Goal: Information Seeking & Learning: Learn about a topic

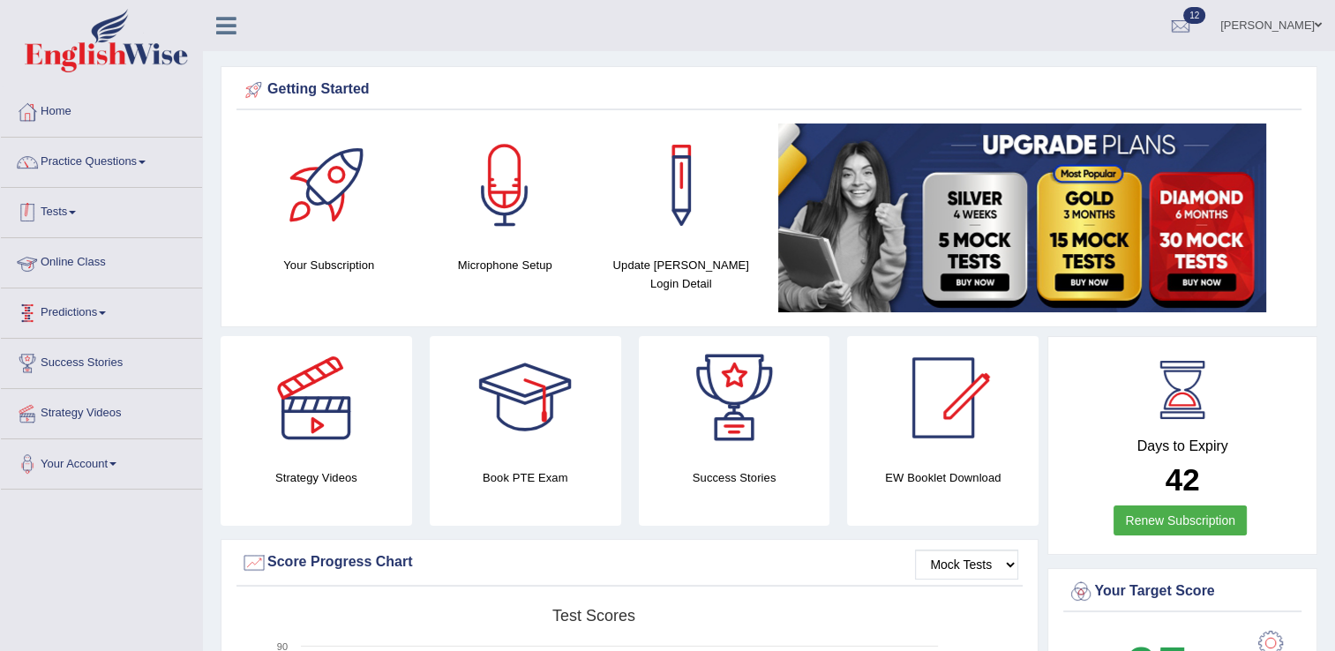
click at [76, 207] on link "Tests" at bounding box center [101, 210] width 201 height 44
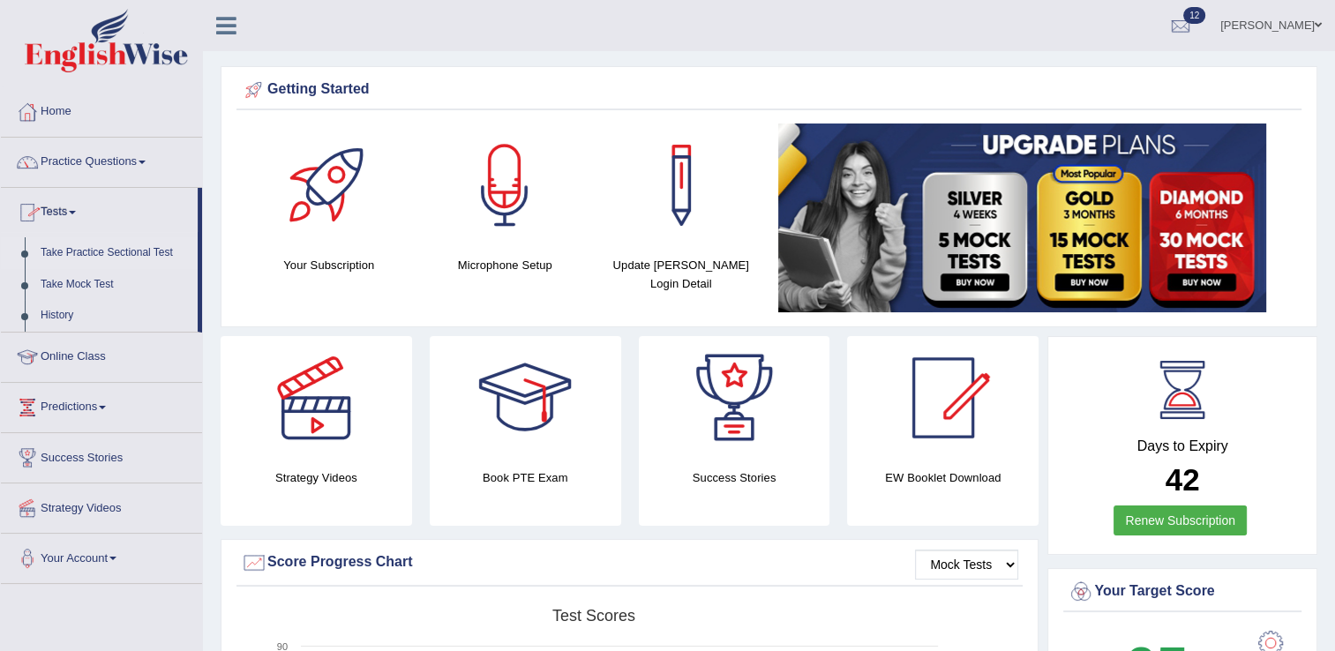
click at [94, 252] on link "Take Practice Sectional Test" at bounding box center [115, 253] width 165 height 32
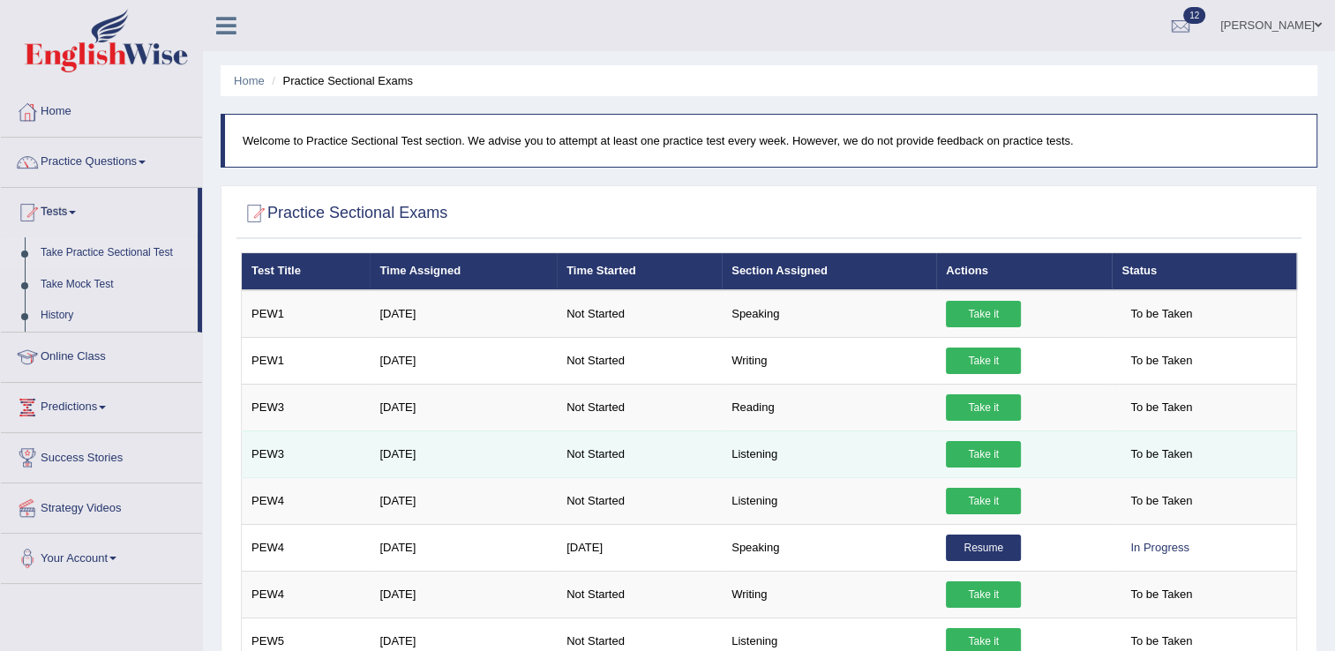
click at [986, 458] on link "Take it" at bounding box center [983, 454] width 75 height 26
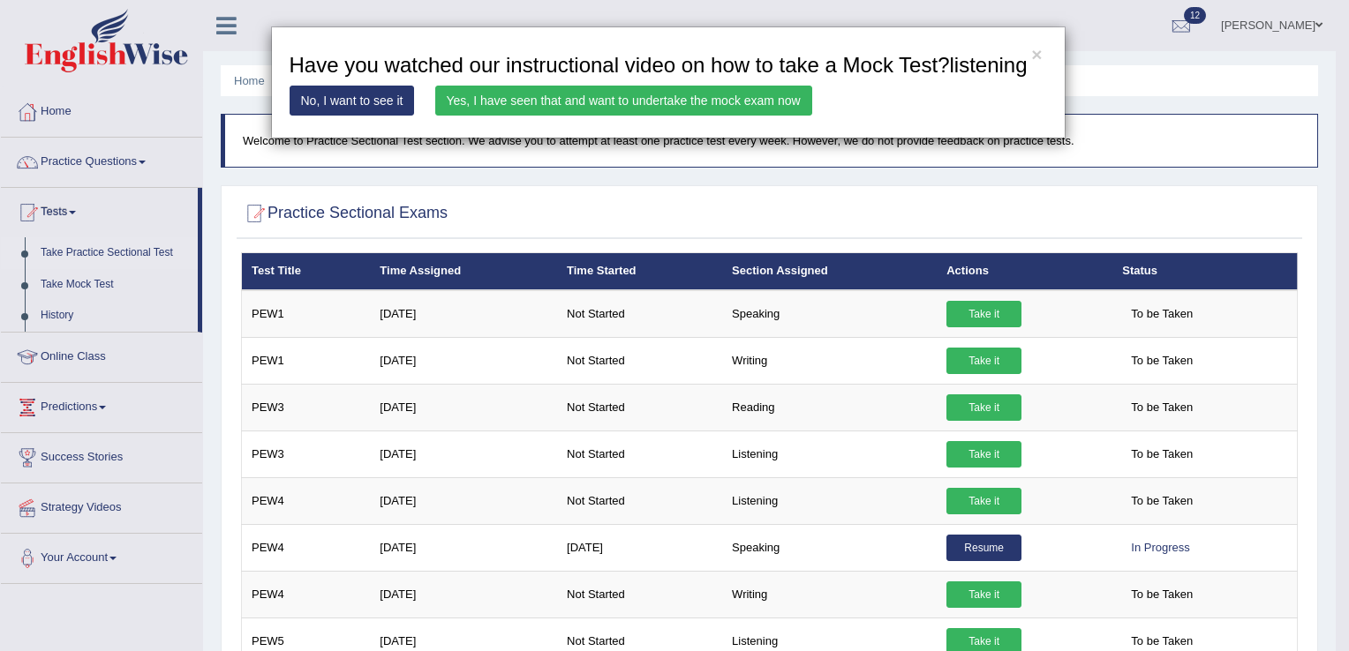
click at [478, 105] on link "Yes, I have seen that and want to undertake the mock exam now" at bounding box center [623, 101] width 377 height 30
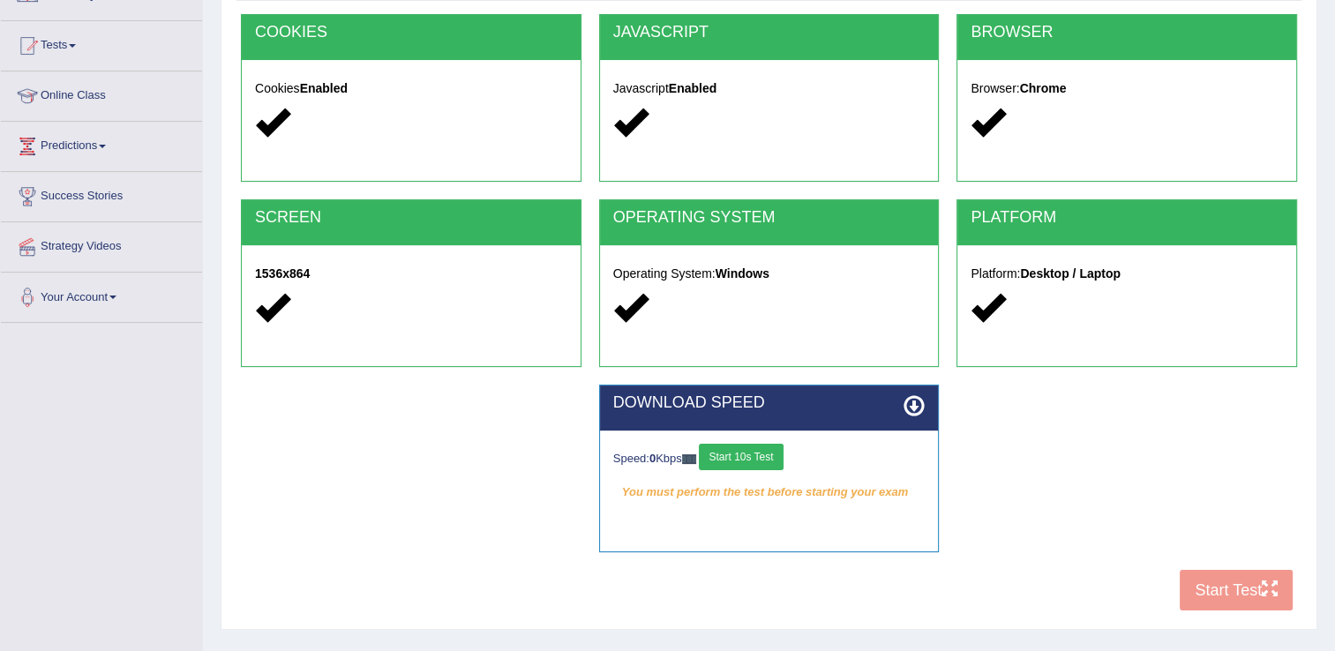
scroll to position [275, 0]
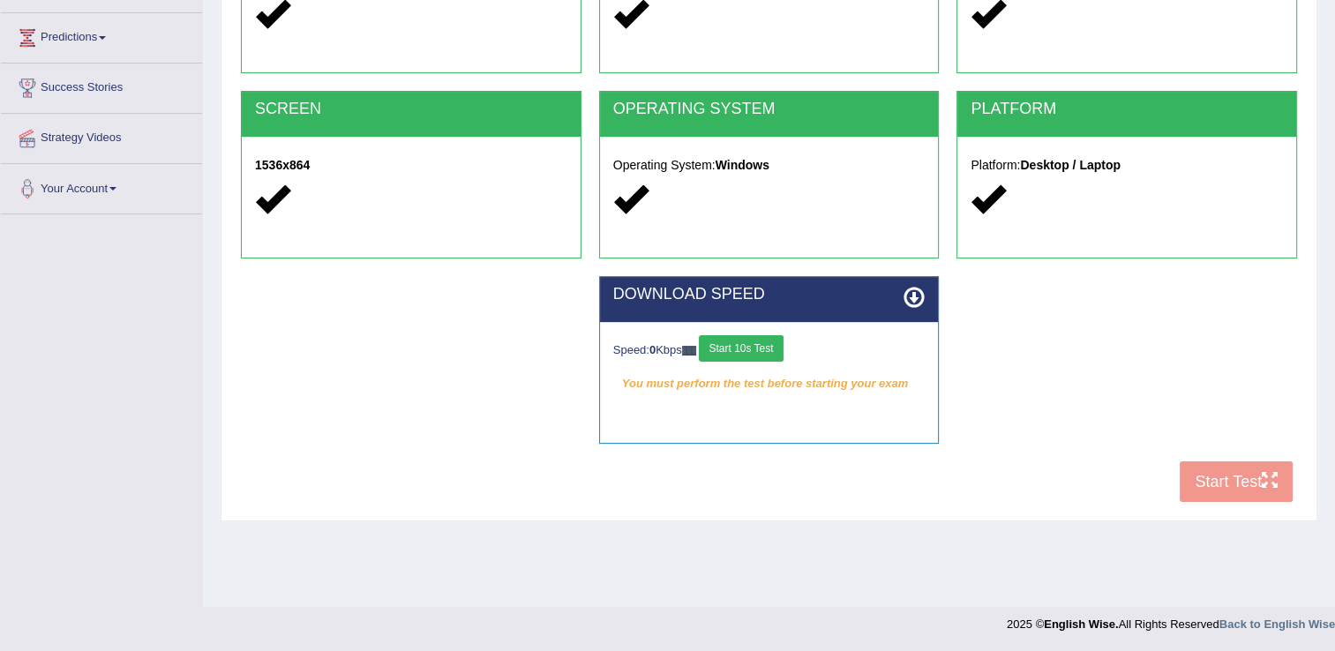
click at [732, 350] on button "Start 10s Test" at bounding box center [741, 348] width 84 height 26
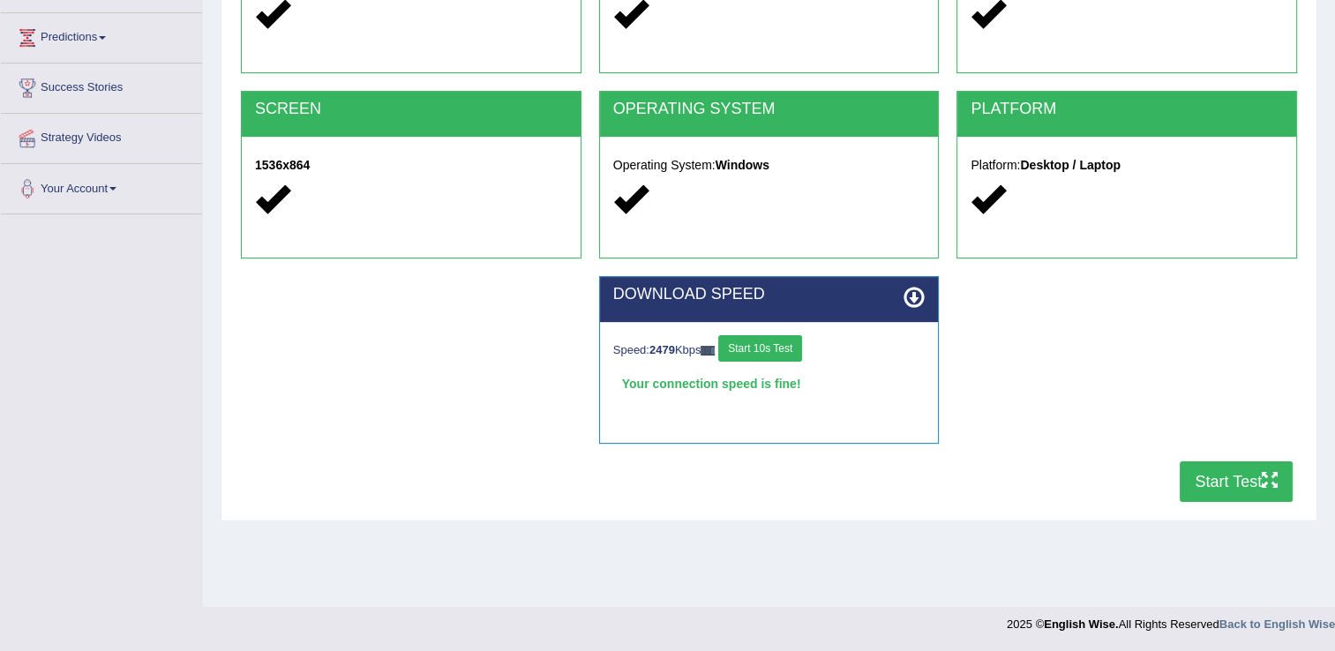
click at [1233, 489] on button "Start Test" at bounding box center [1236, 482] width 113 height 41
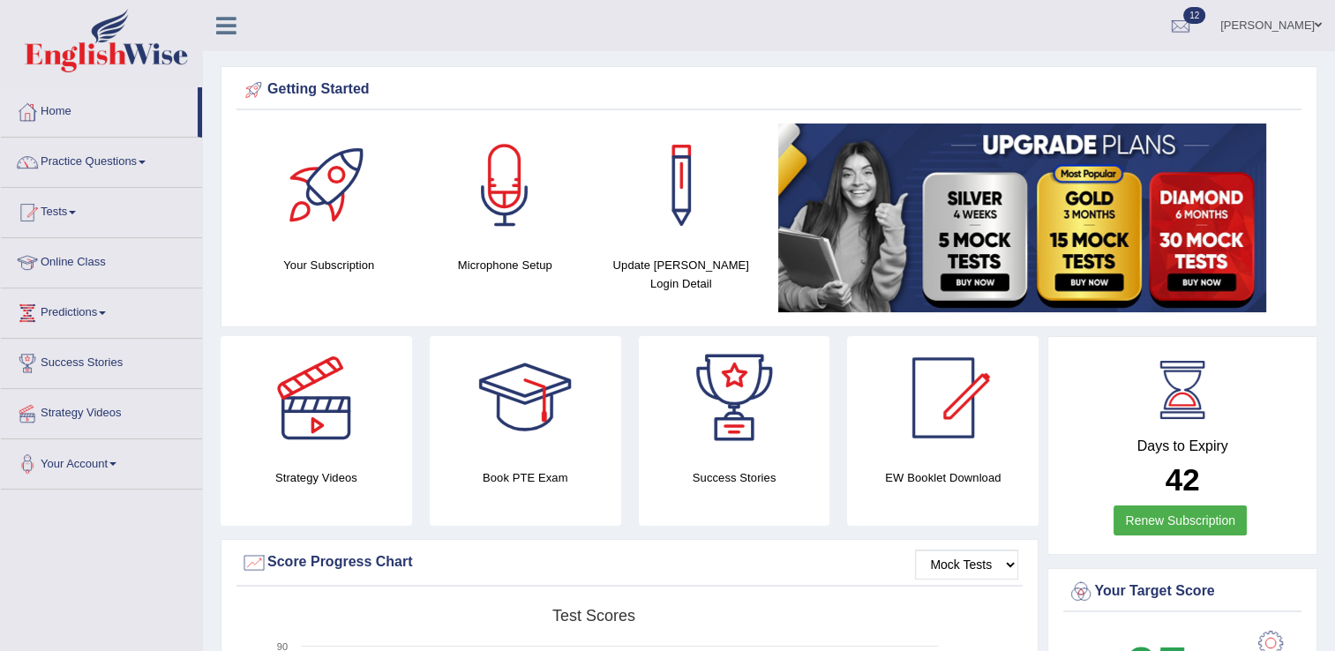
click at [71, 206] on link "Tests" at bounding box center [101, 210] width 201 height 44
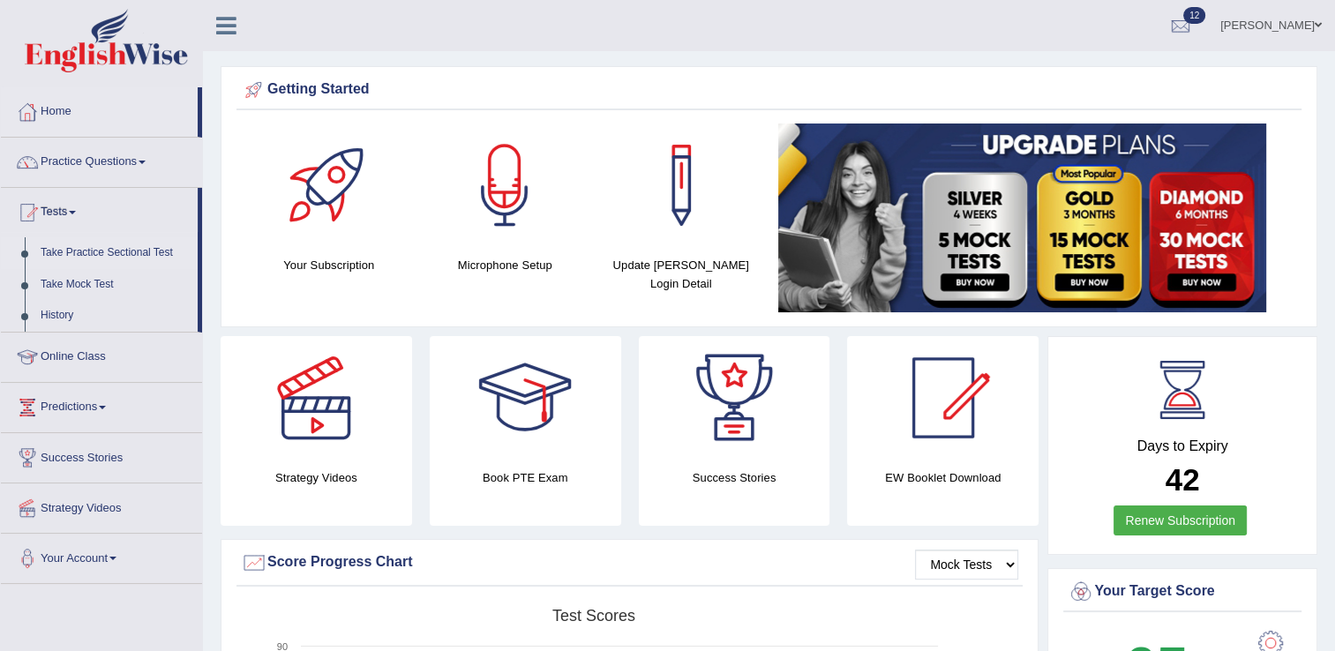
click at [92, 250] on link "Take Practice Sectional Test" at bounding box center [115, 253] width 165 height 32
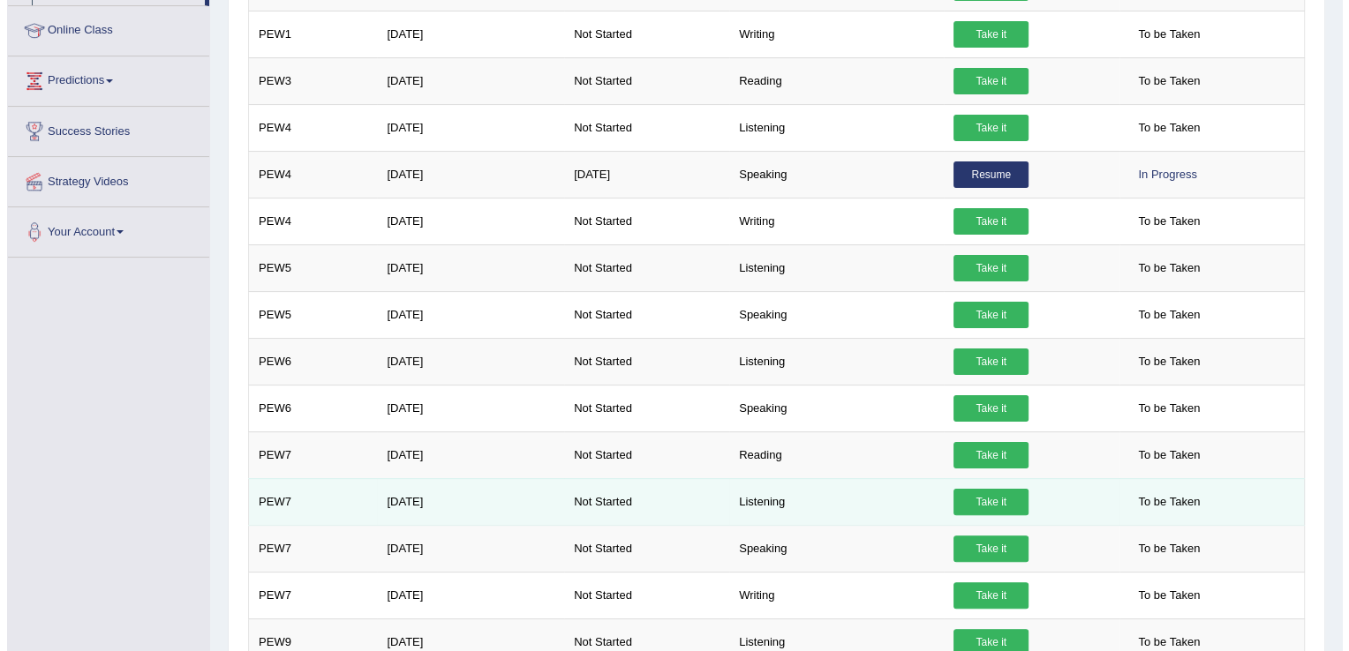
scroll to position [530, 0]
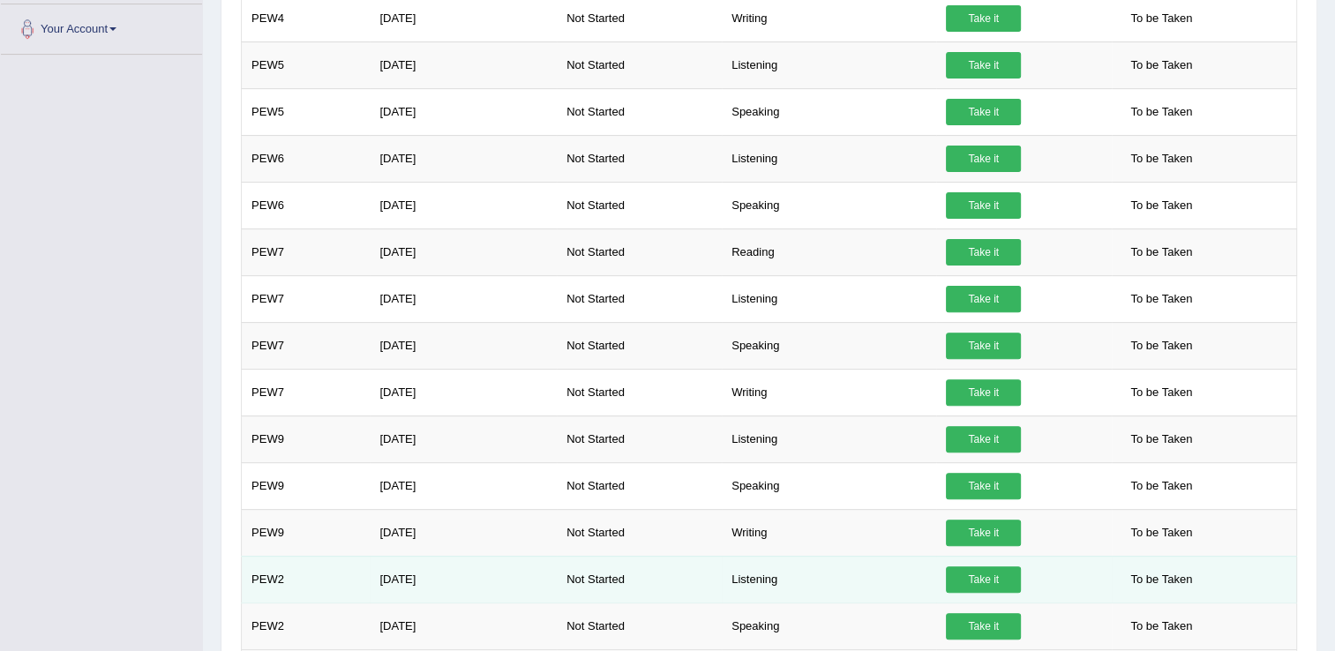
click at [989, 572] on link "Take it" at bounding box center [983, 580] width 75 height 26
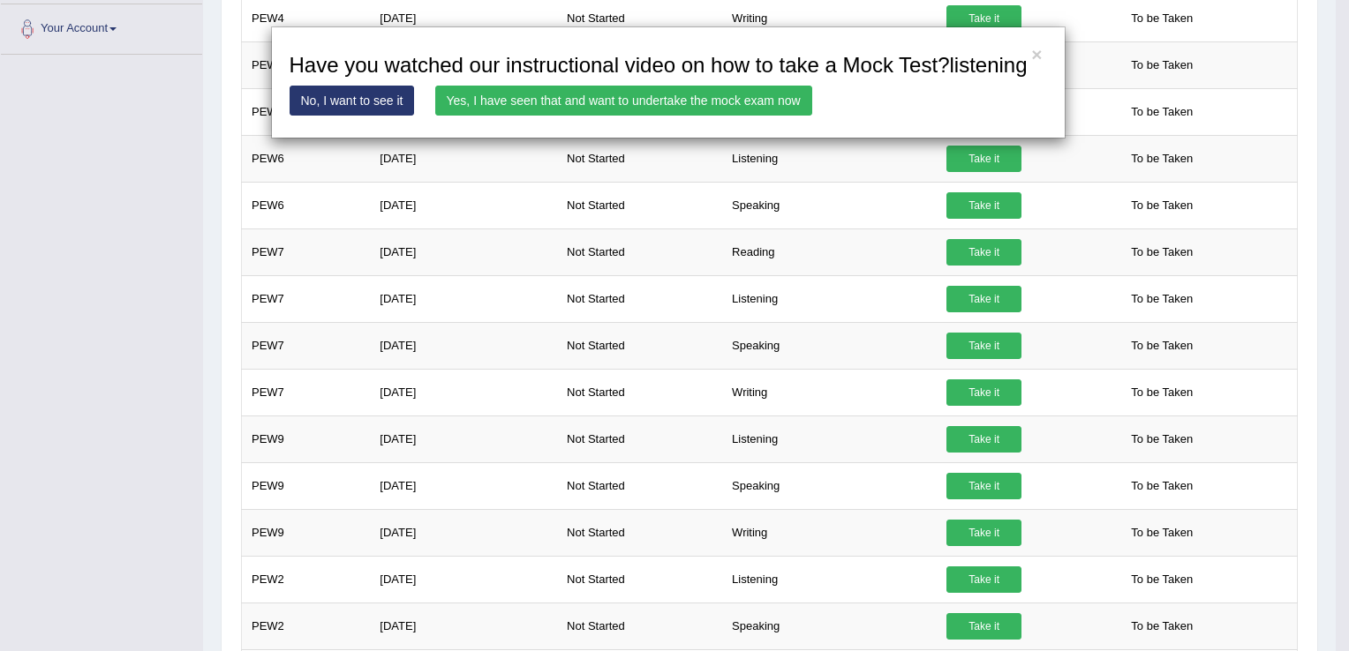
click at [738, 89] on link "Yes, I have seen that and want to undertake the mock exam now" at bounding box center [623, 101] width 377 height 30
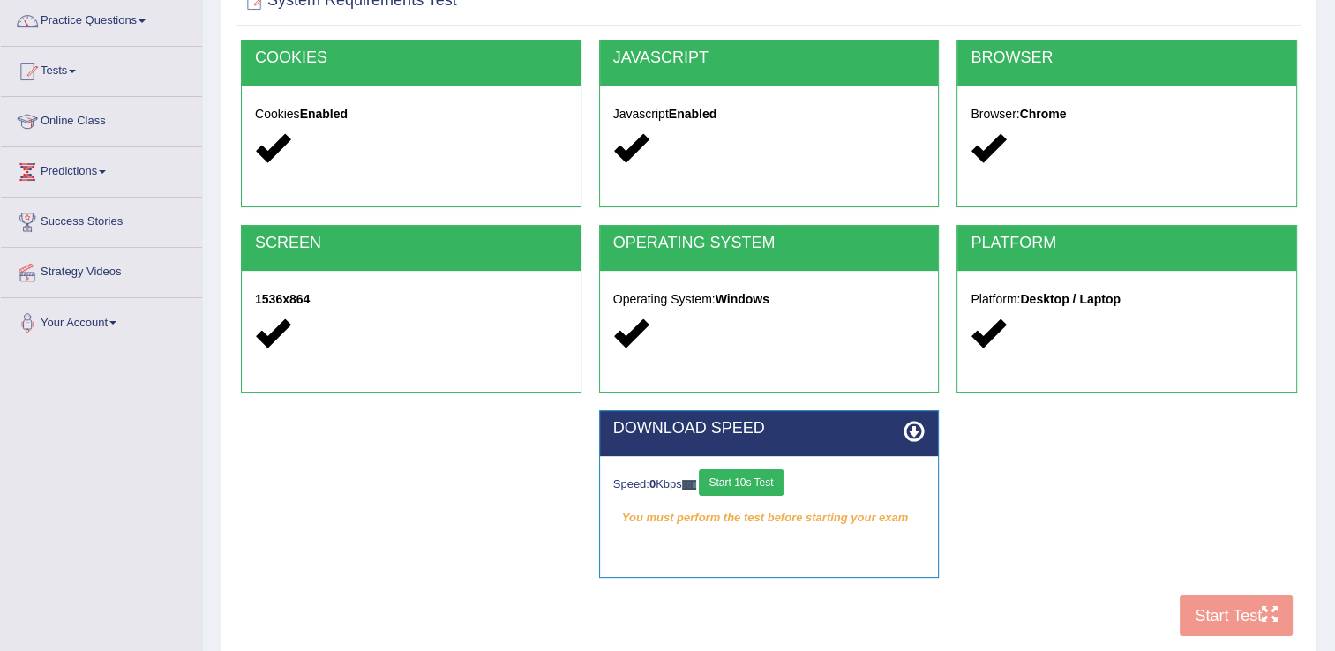
scroll to position [265, 0]
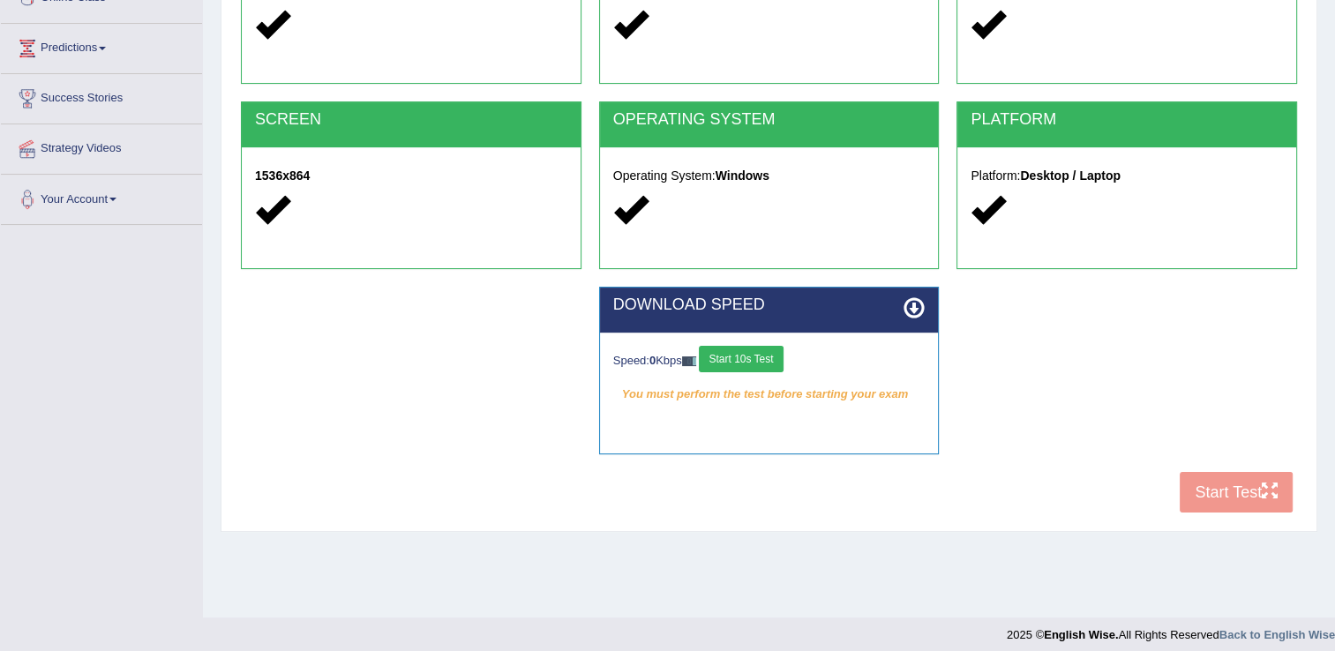
click at [742, 360] on button "Start 10s Test" at bounding box center [741, 359] width 84 height 26
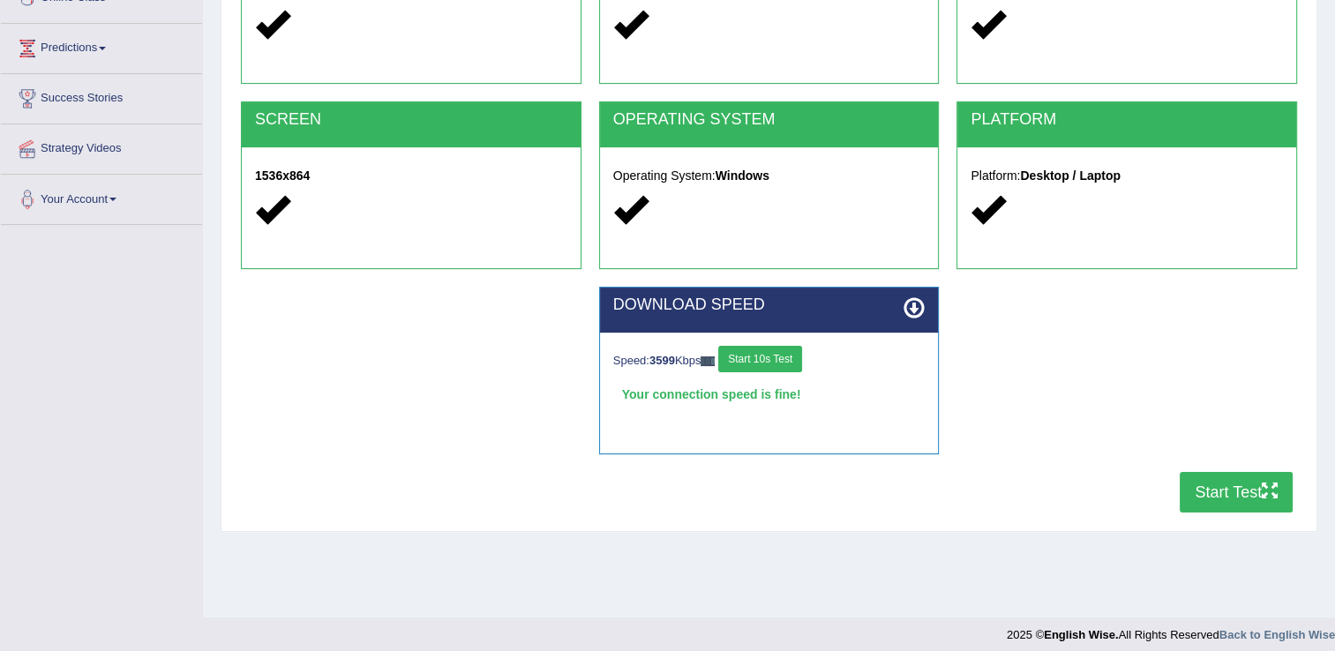
drag, startPoint x: 737, startPoint y: 372, endPoint x: 1032, endPoint y: 464, distance: 308.8
click at [1032, 464] on div "DOWNLOAD SPEED Speed: 3599 Kbps Start 10s Test Your connection speed is fine! S…" at bounding box center [769, 379] width 1074 height 185
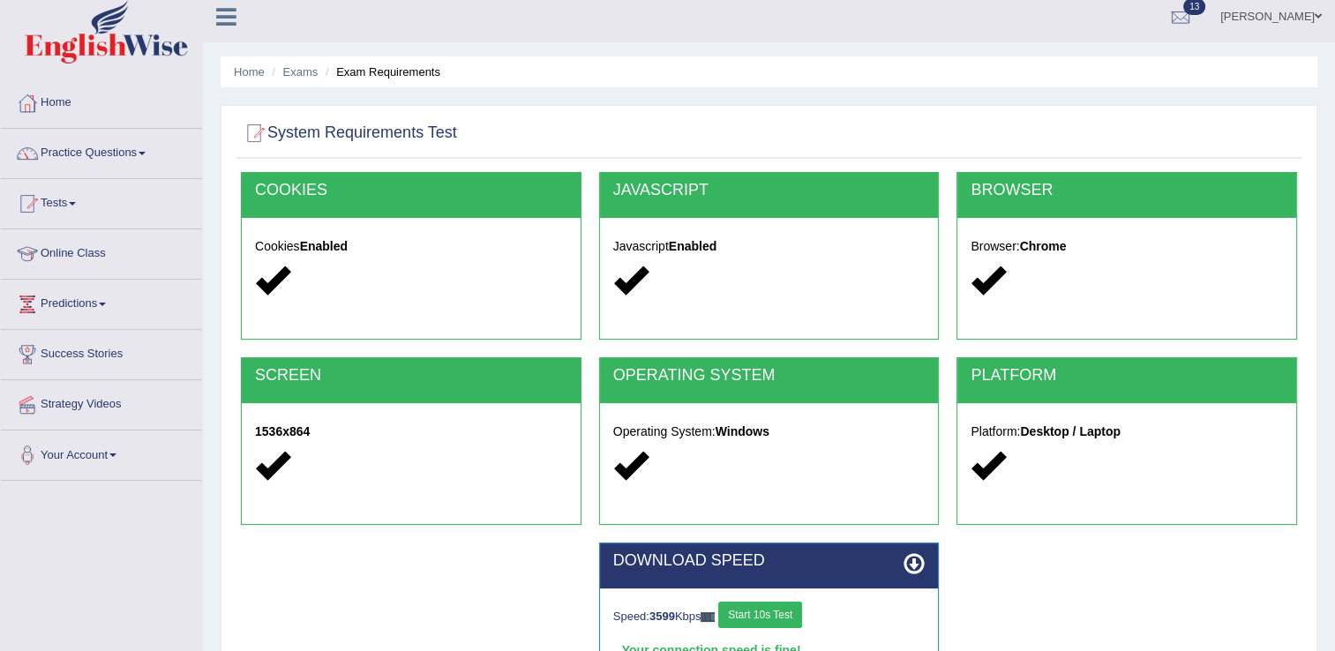
scroll to position [0, 0]
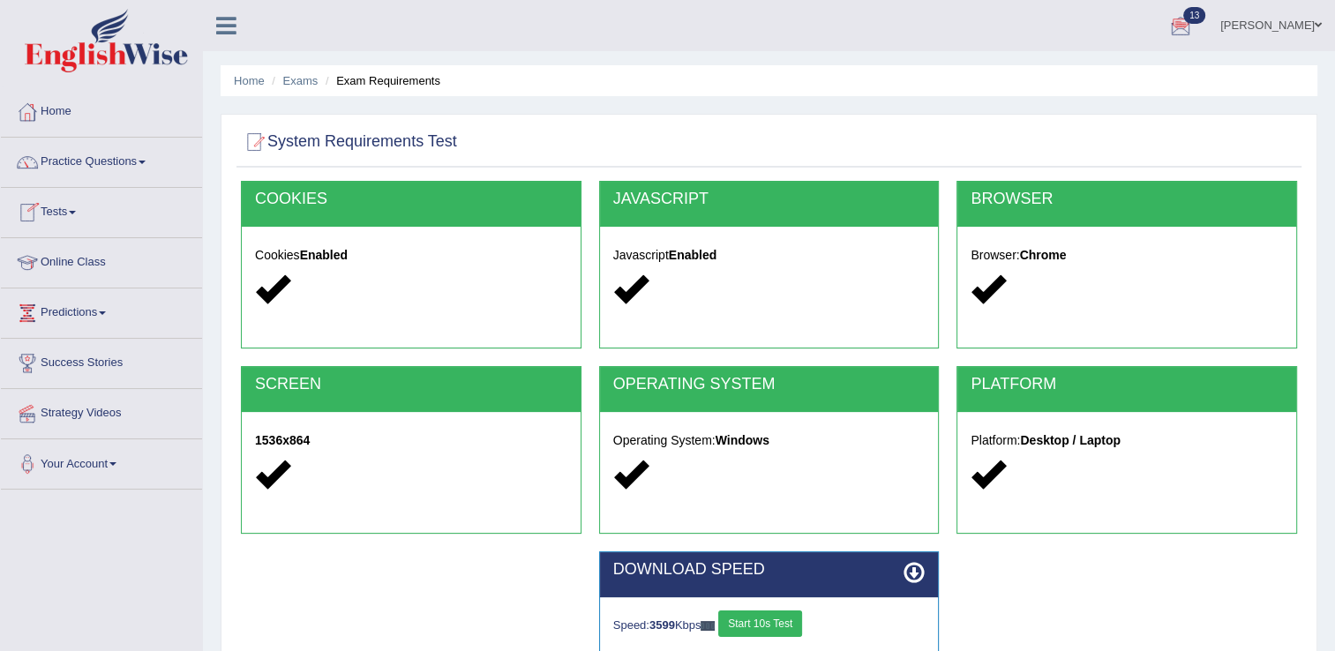
click at [73, 214] on link "Tests" at bounding box center [101, 210] width 201 height 44
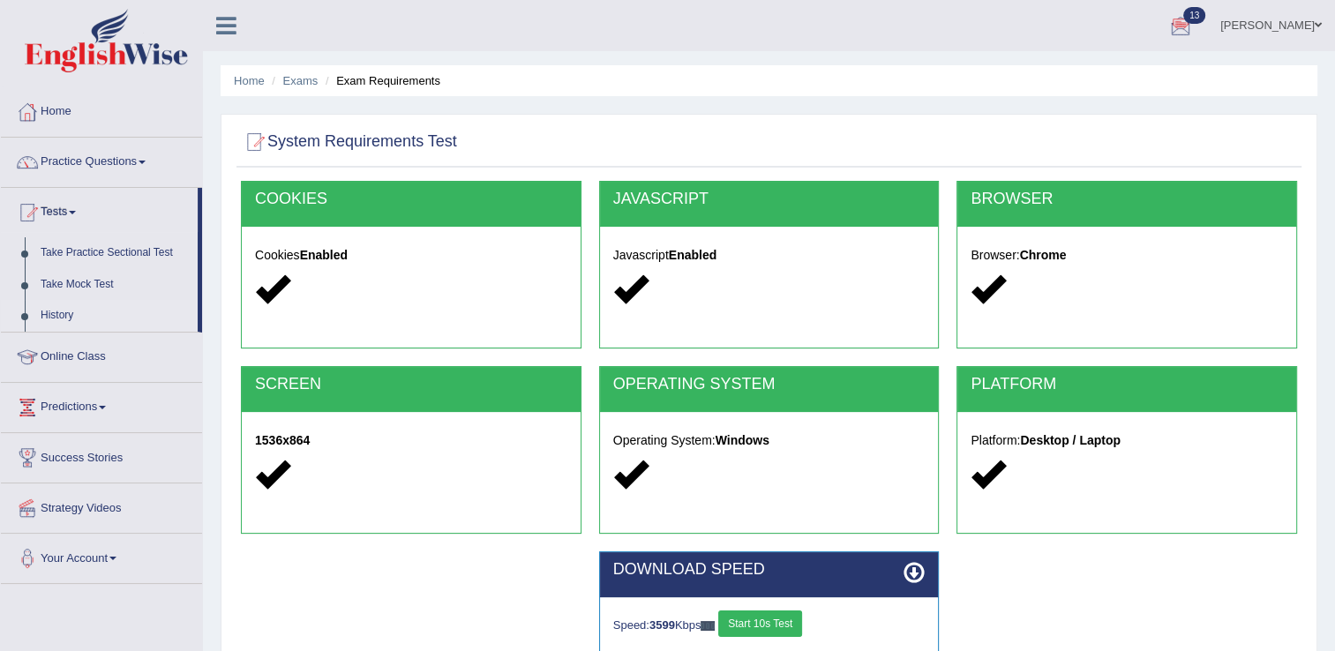
click at [67, 313] on link "History" at bounding box center [115, 316] width 165 height 32
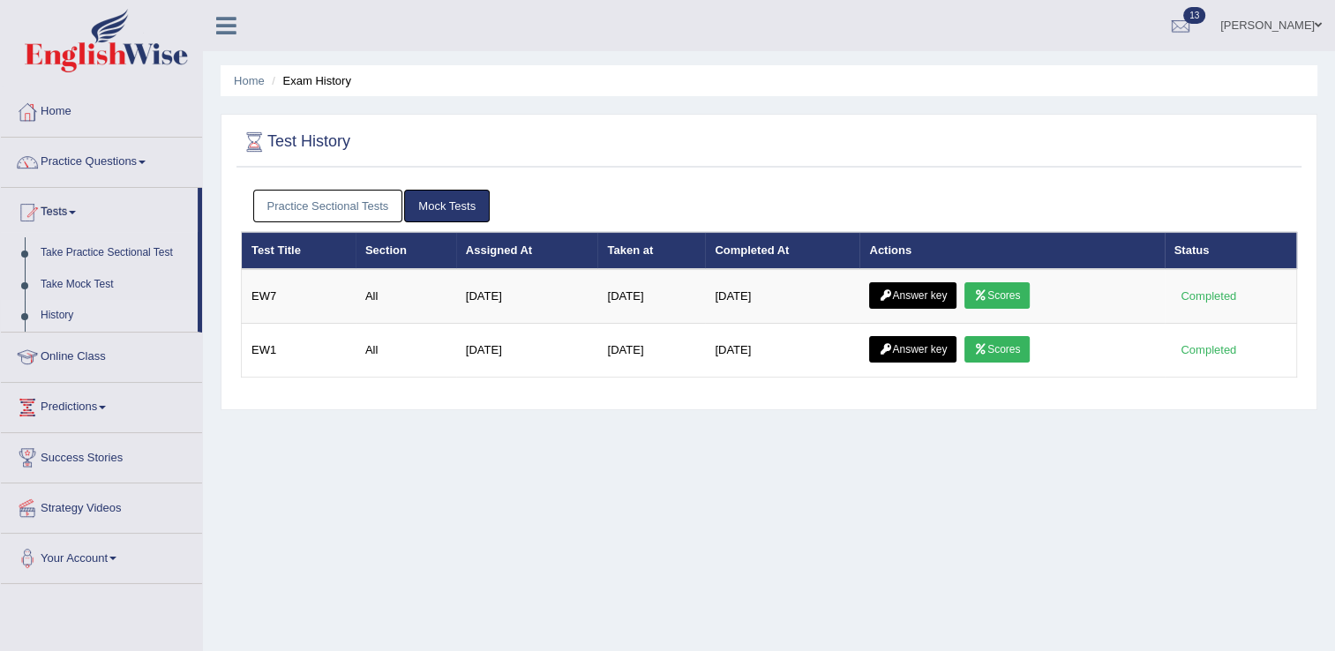
click at [342, 200] on link "Practice Sectional Tests" at bounding box center [328, 206] width 150 height 33
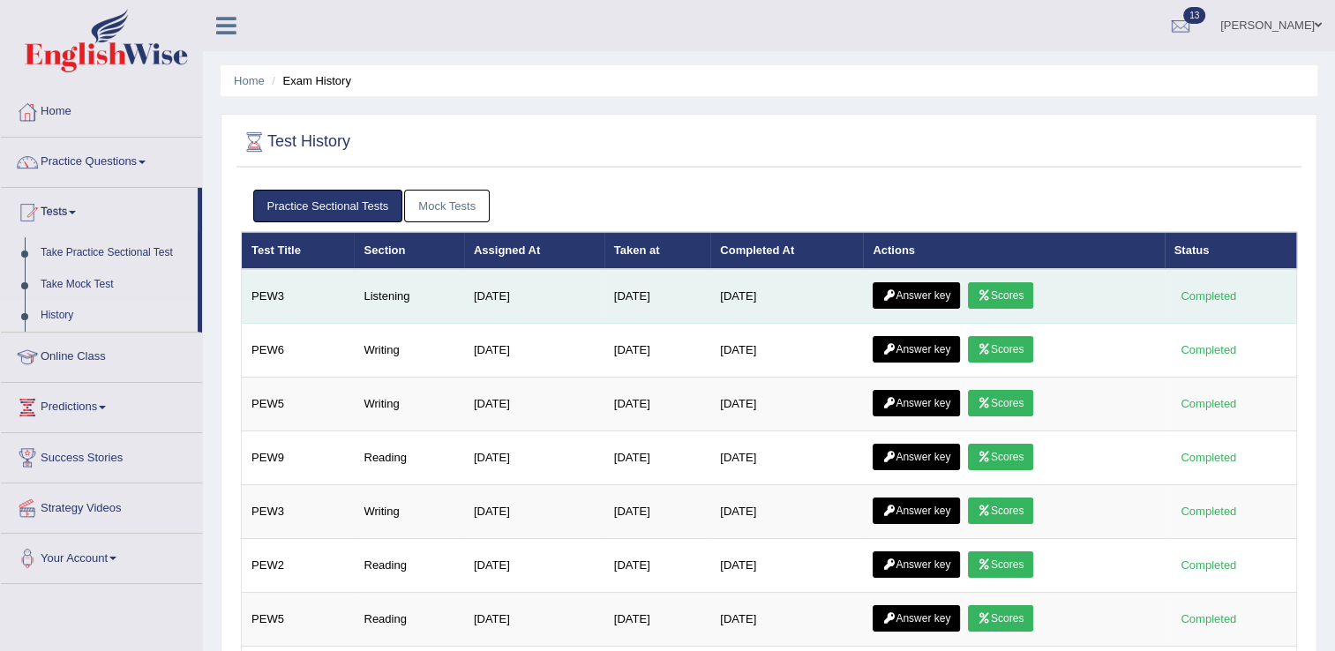
click at [1034, 293] on link "Scores" at bounding box center [1000, 295] width 65 height 26
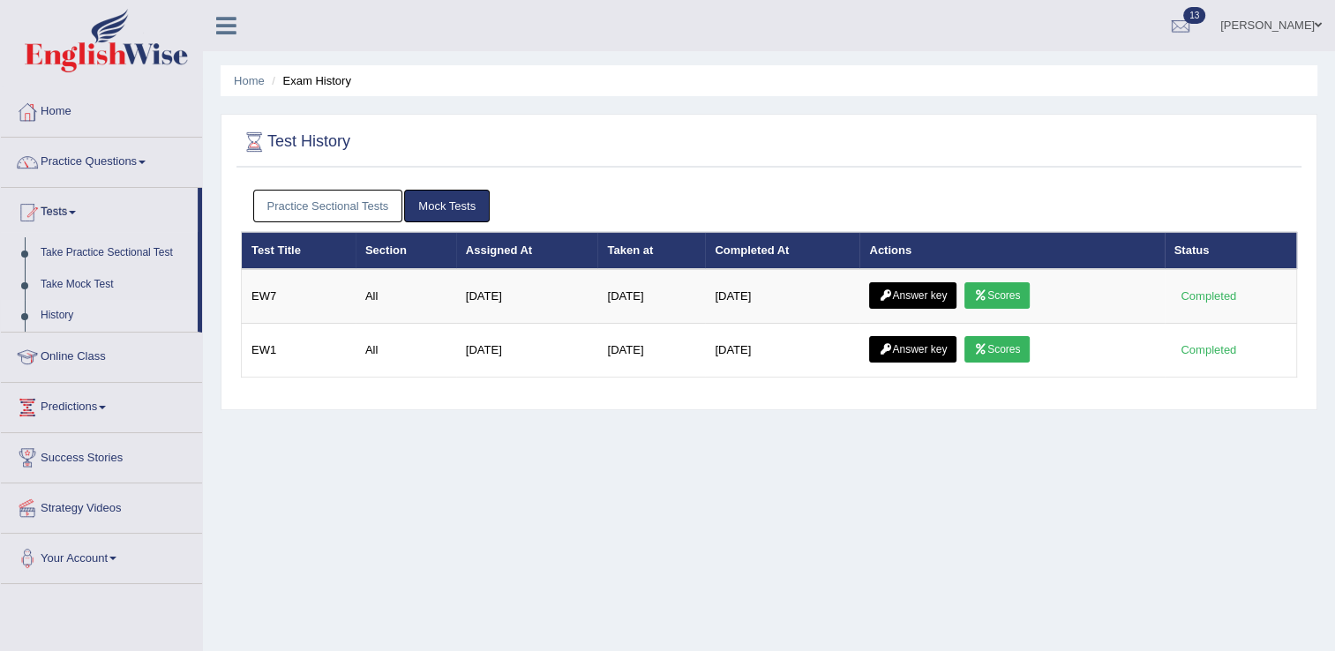
click at [320, 194] on link "Practice Sectional Tests" at bounding box center [328, 206] width 150 height 33
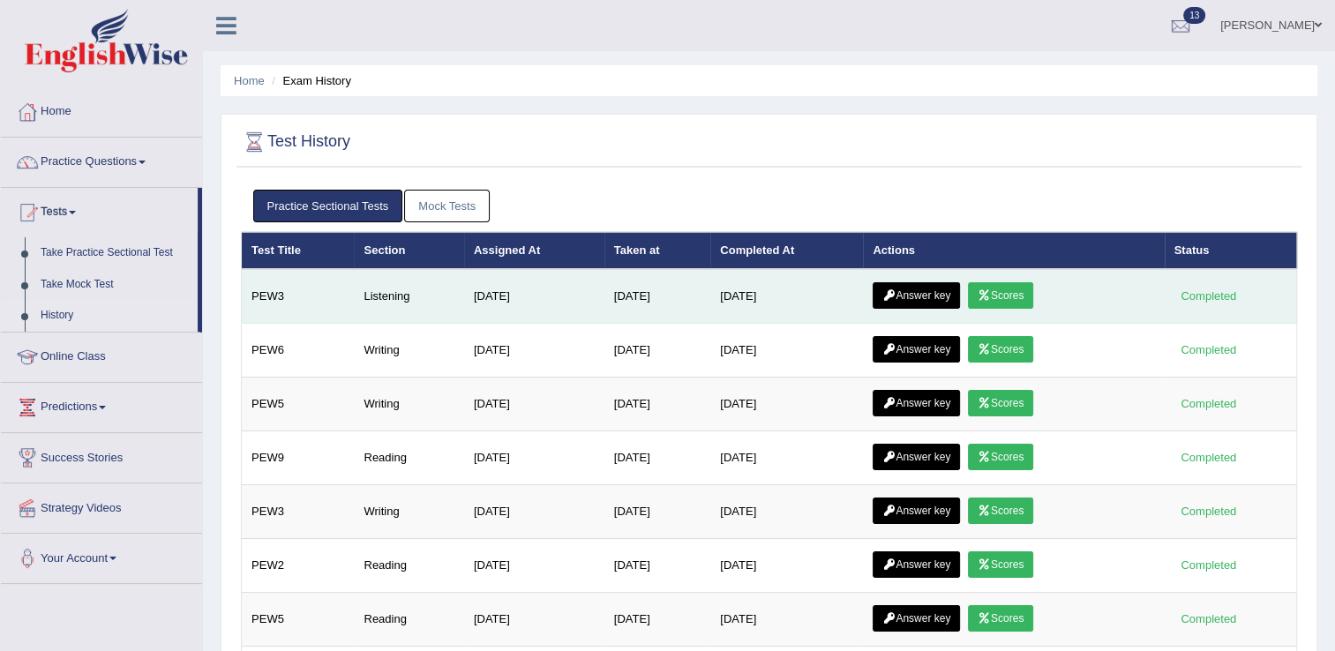
click at [939, 296] on link "Answer key" at bounding box center [916, 295] width 87 height 26
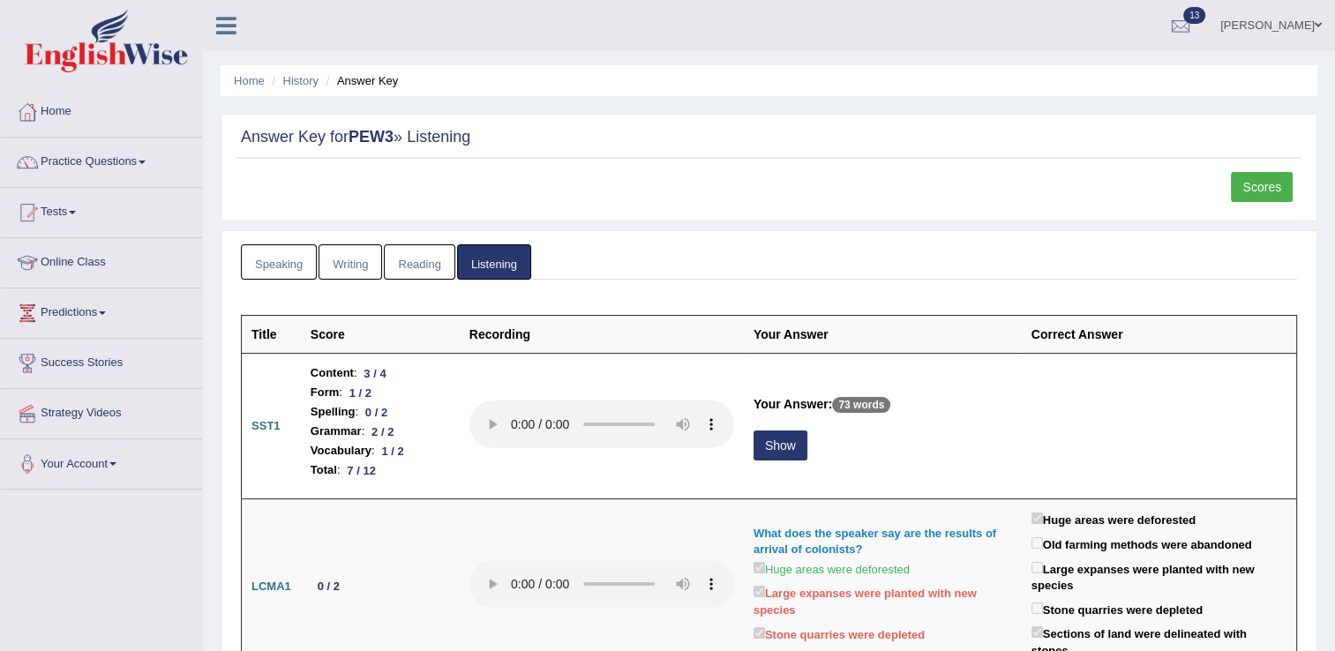
click at [431, 264] on link "Reading" at bounding box center [419, 262] width 71 height 36
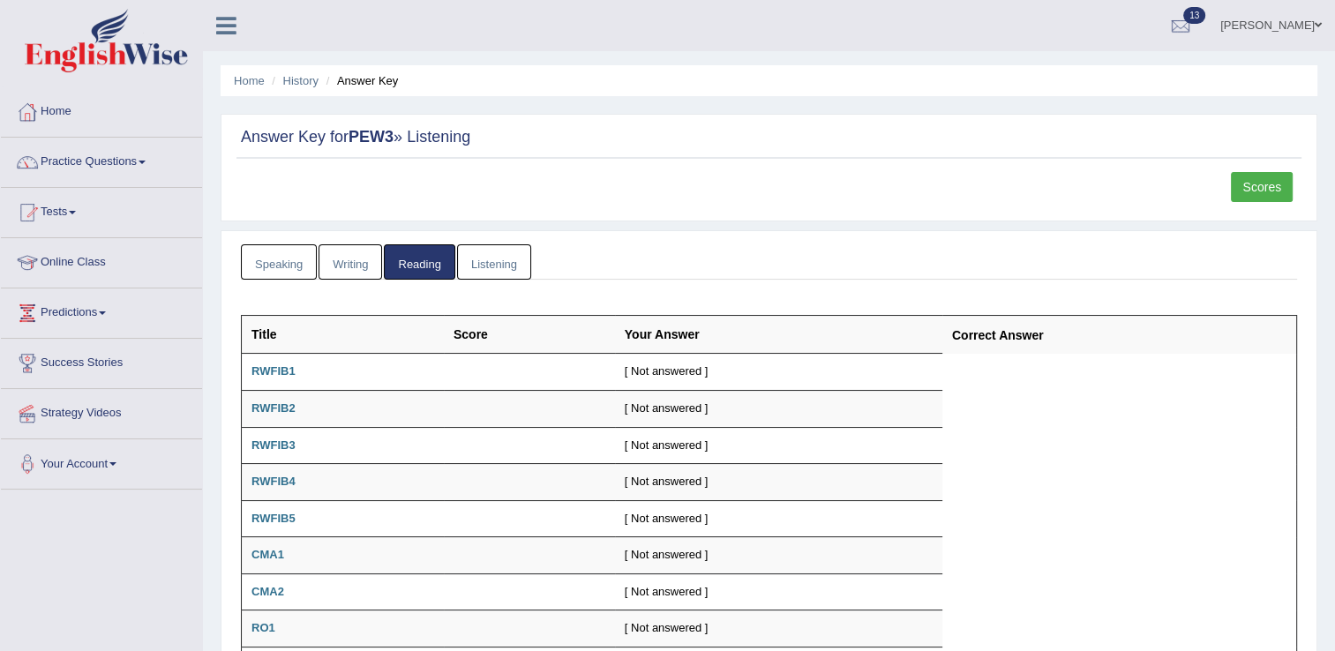
click at [330, 270] on link "Writing" at bounding box center [351, 262] width 64 height 36
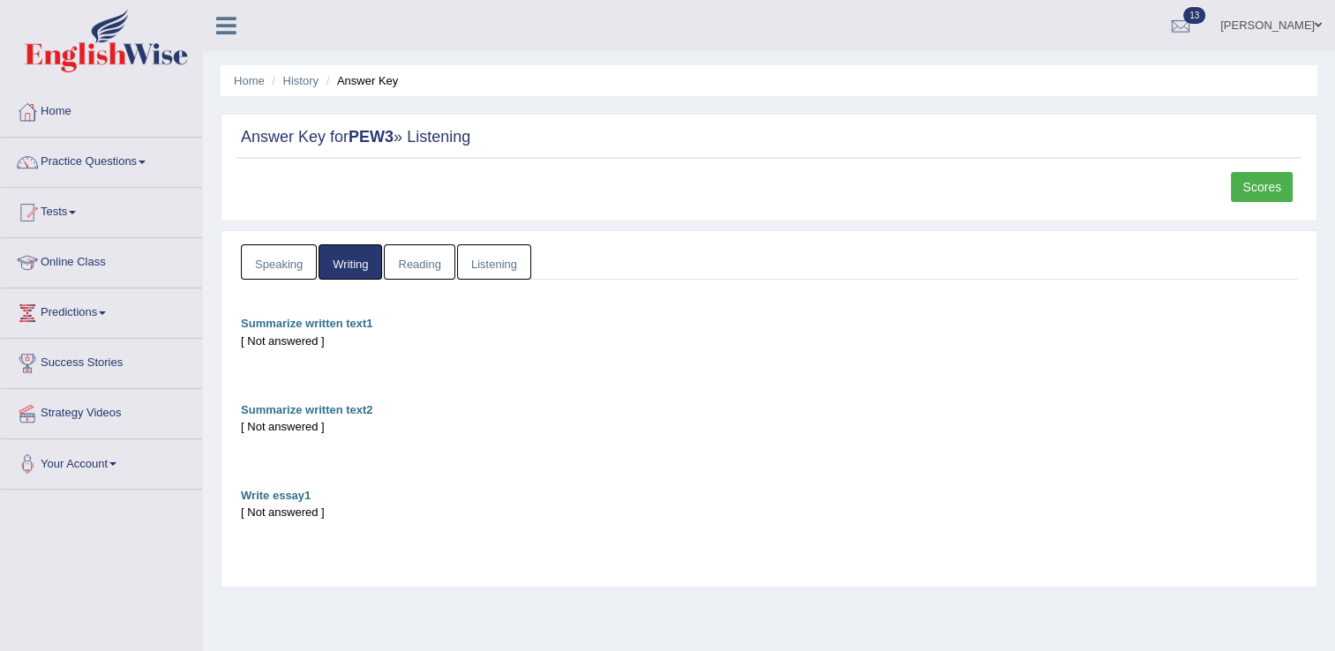
click at [279, 256] on link "Speaking" at bounding box center [279, 262] width 76 height 36
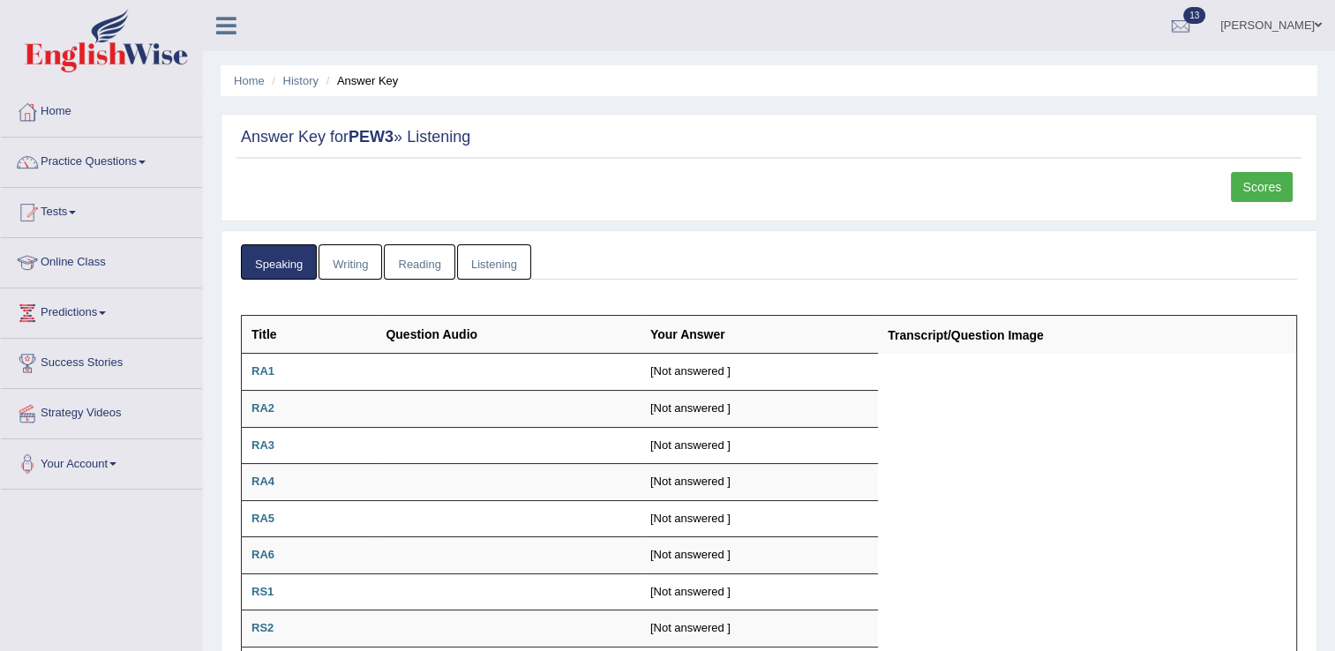
click at [492, 257] on link "Listening" at bounding box center [494, 262] width 74 height 36
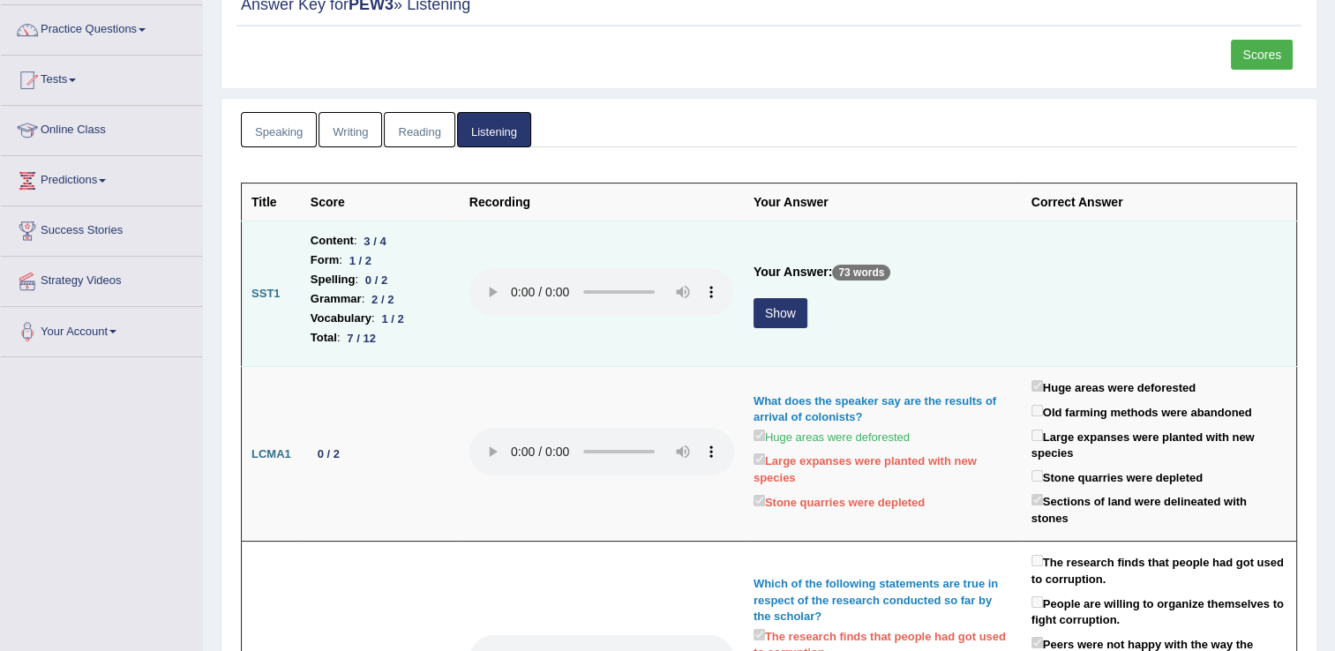
scroll to position [353, 0]
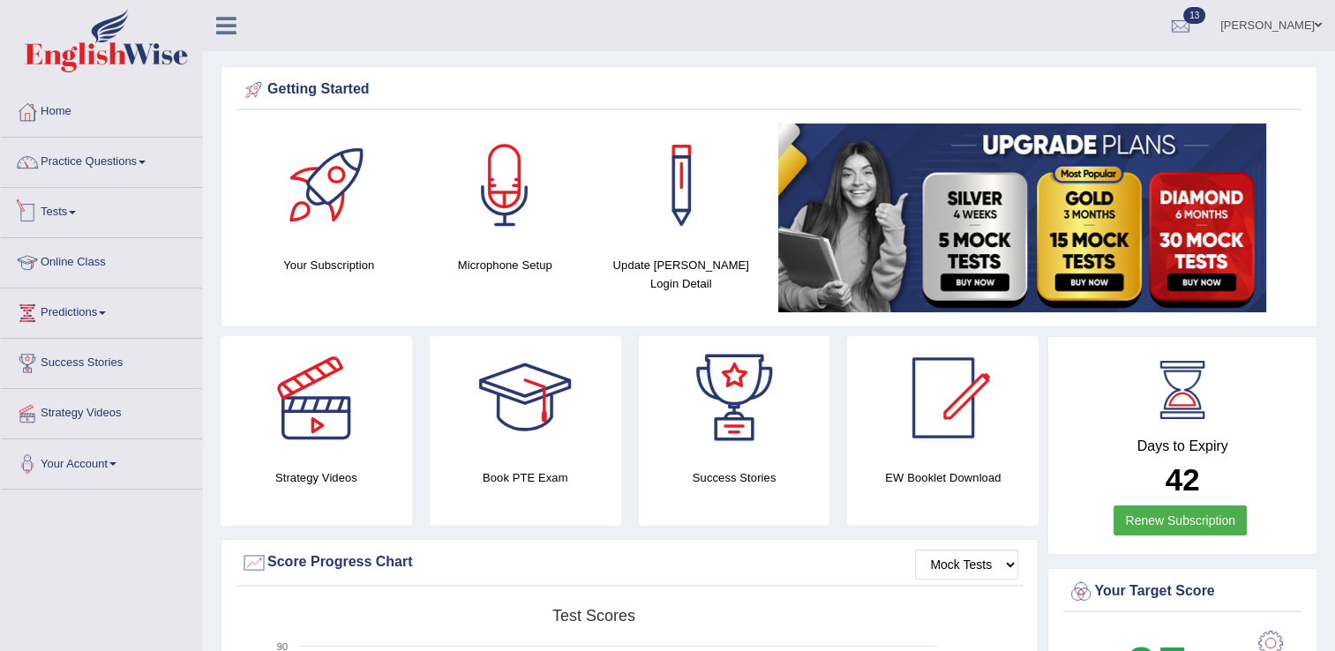
click at [77, 208] on link "Tests" at bounding box center [101, 210] width 201 height 44
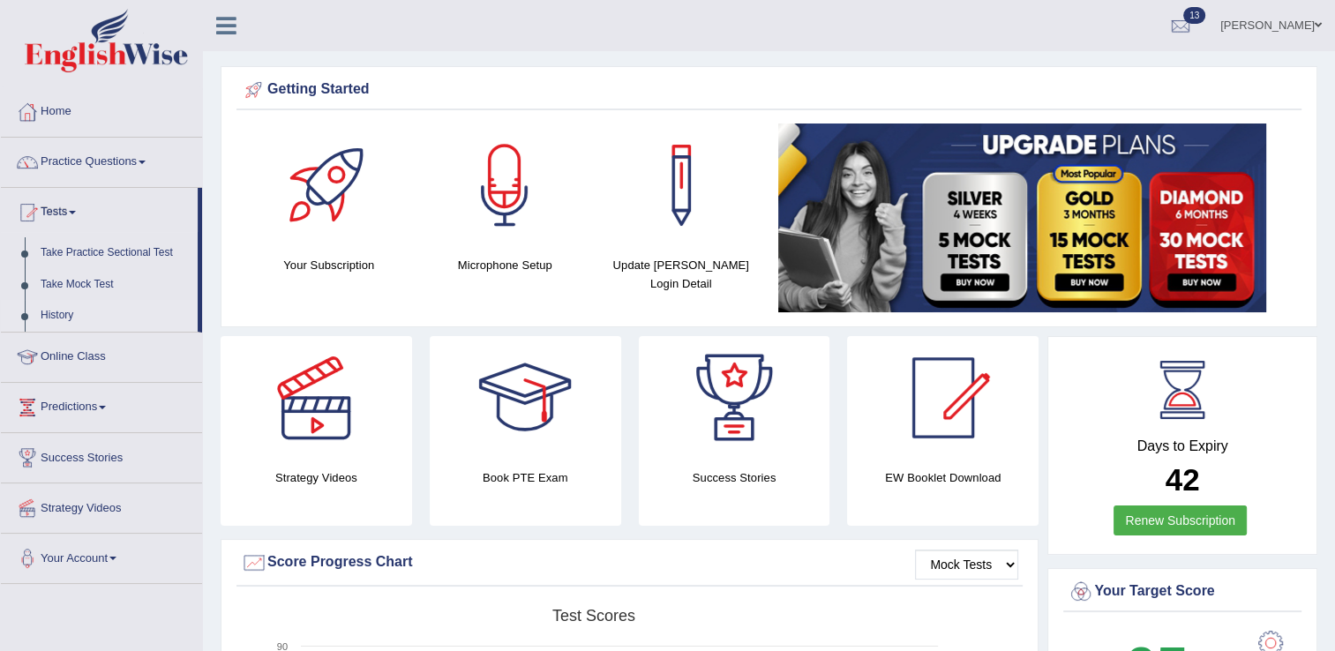
click at [64, 317] on link "History" at bounding box center [115, 316] width 165 height 32
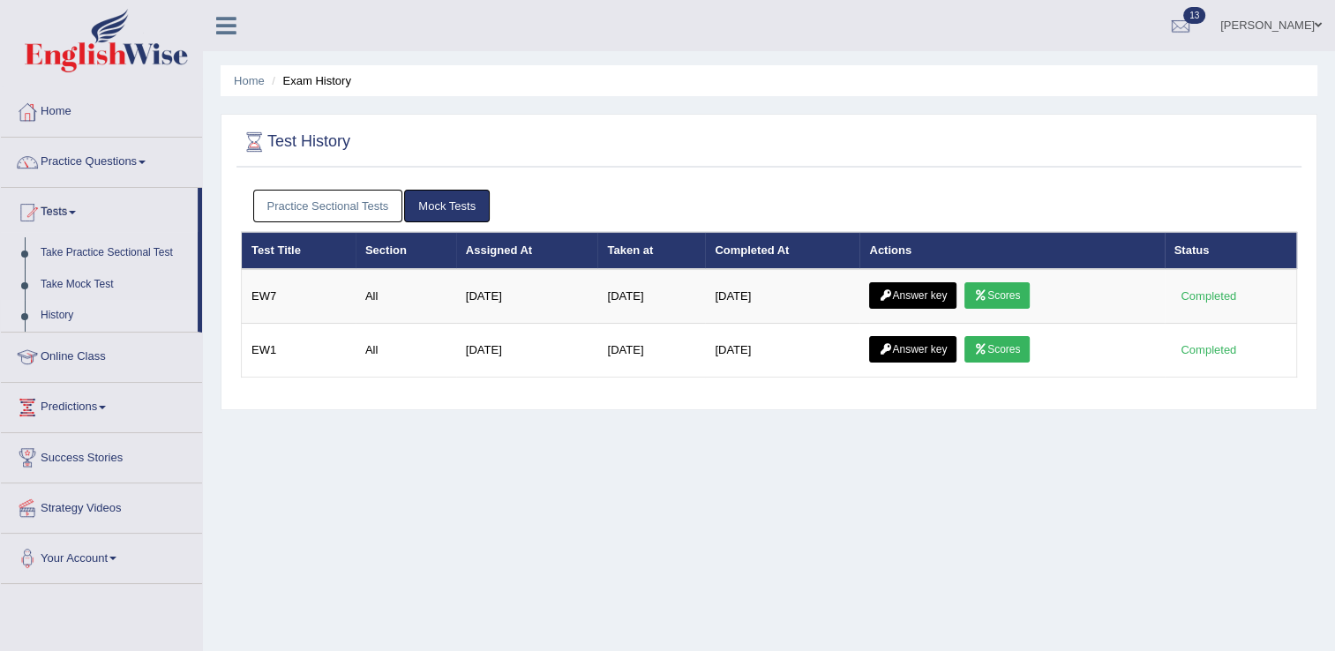
click at [354, 217] on link "Practice Sectional Tests" at bounding box center [328, 206] width 150 height 33
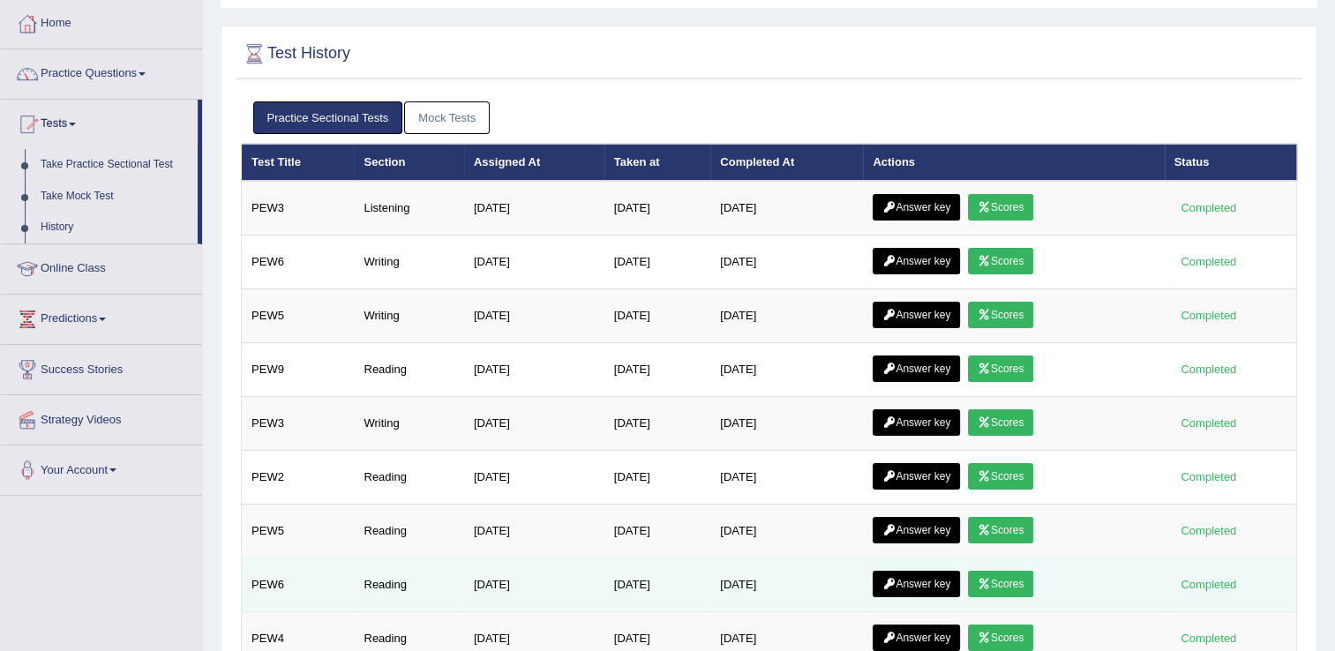
scroll to position [265, 0]
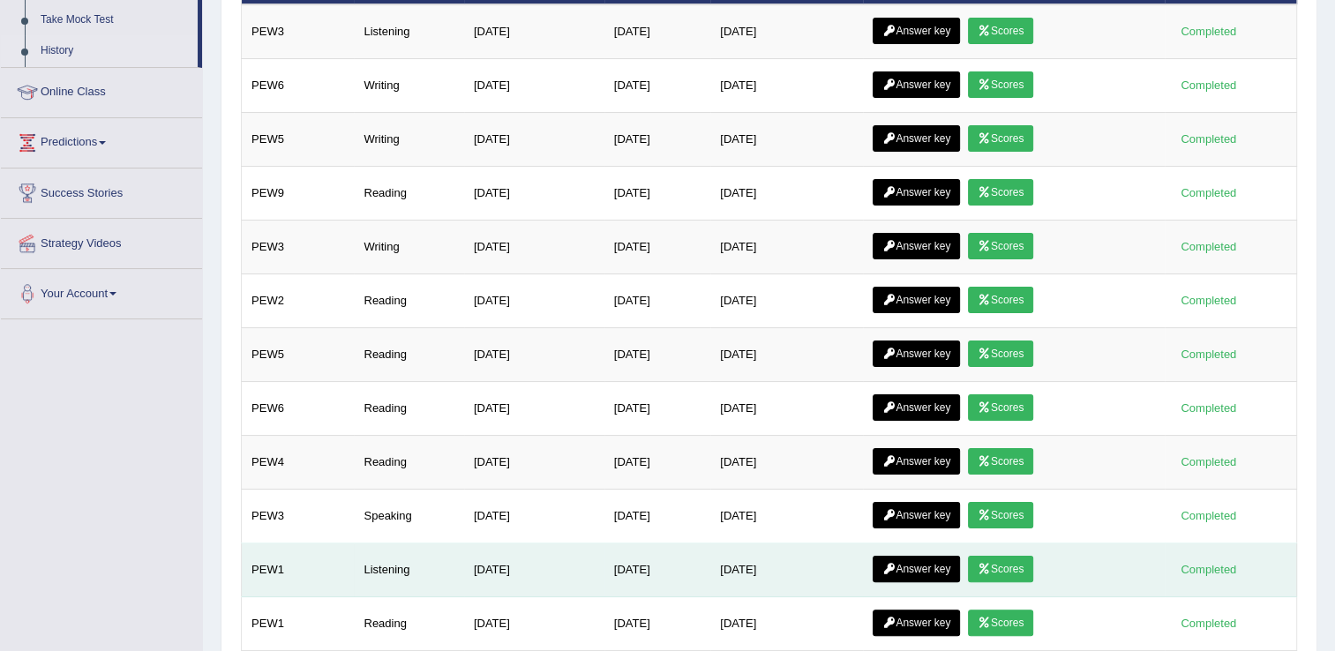
click at [989, 567] on link "Scores" at bounding box center [1000, 569] width 65 height 26
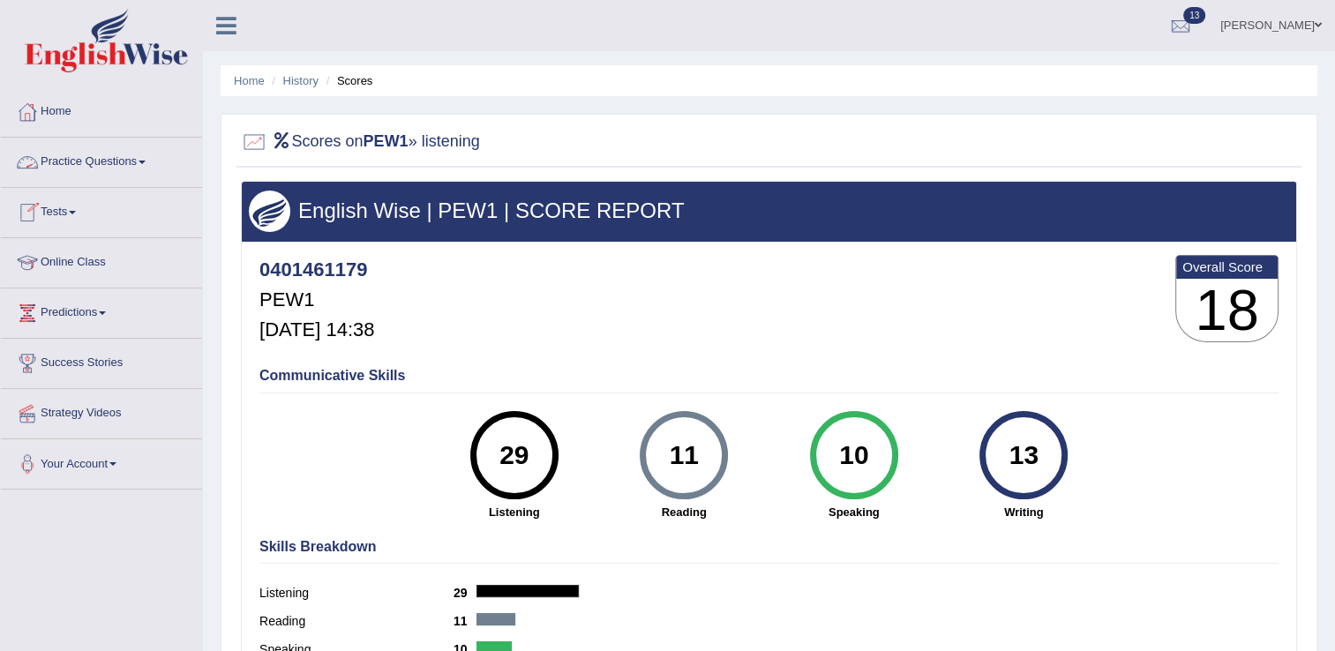
click at [87, 158] on link "Practice Questions" at bounding box center [101, 160] width 201 height 44
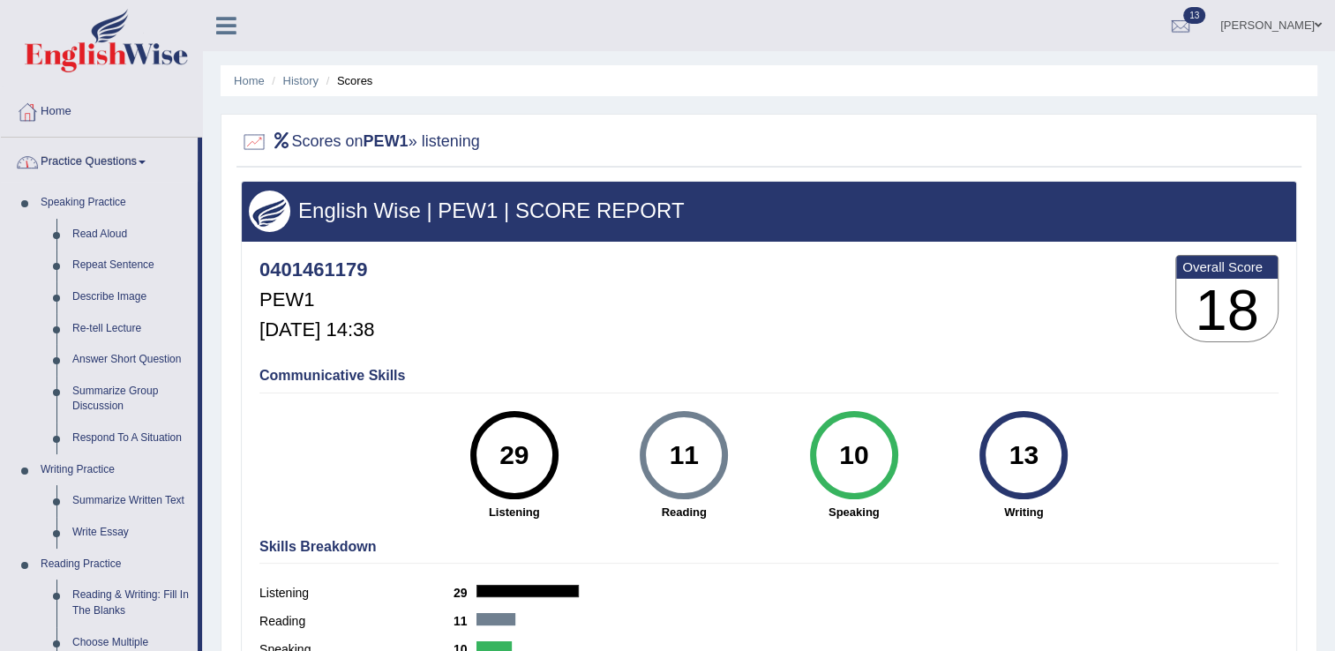
click at [112, 157] on link "Practice Questions" at bounding box center [99, 160] width 197 height 44
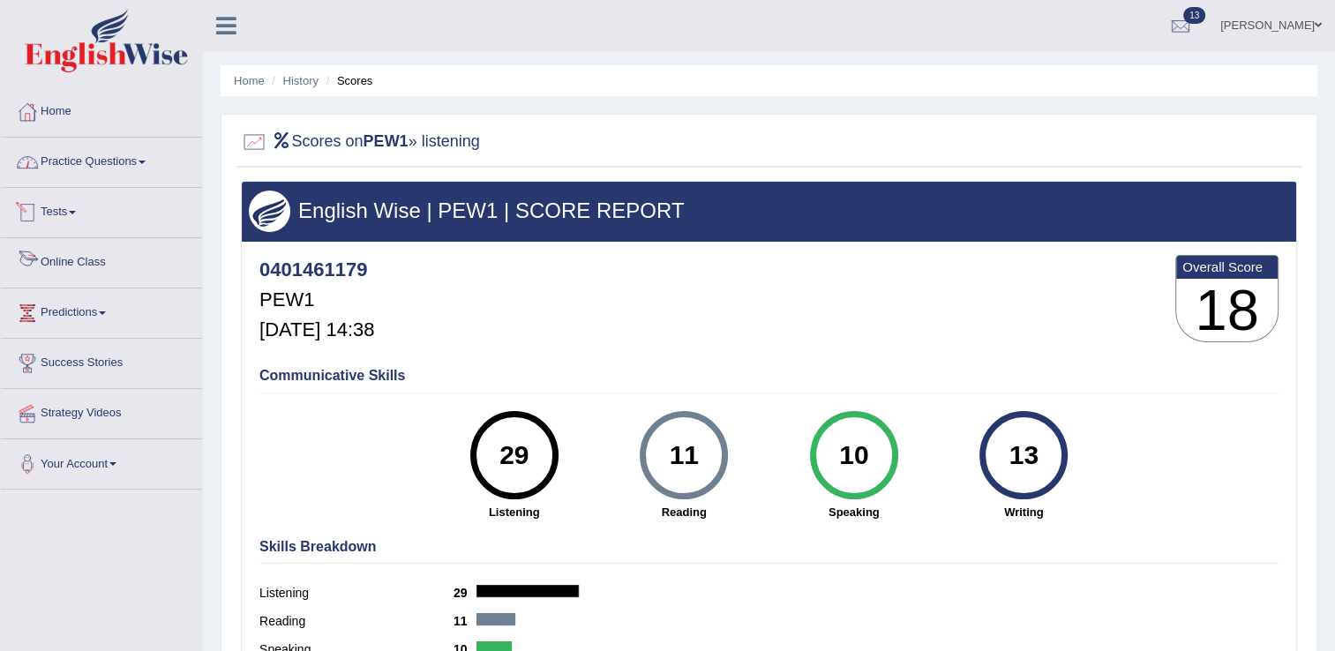
click at [92, 217] on link "Tests" at bounding box center [101, 210] width 201 height 44
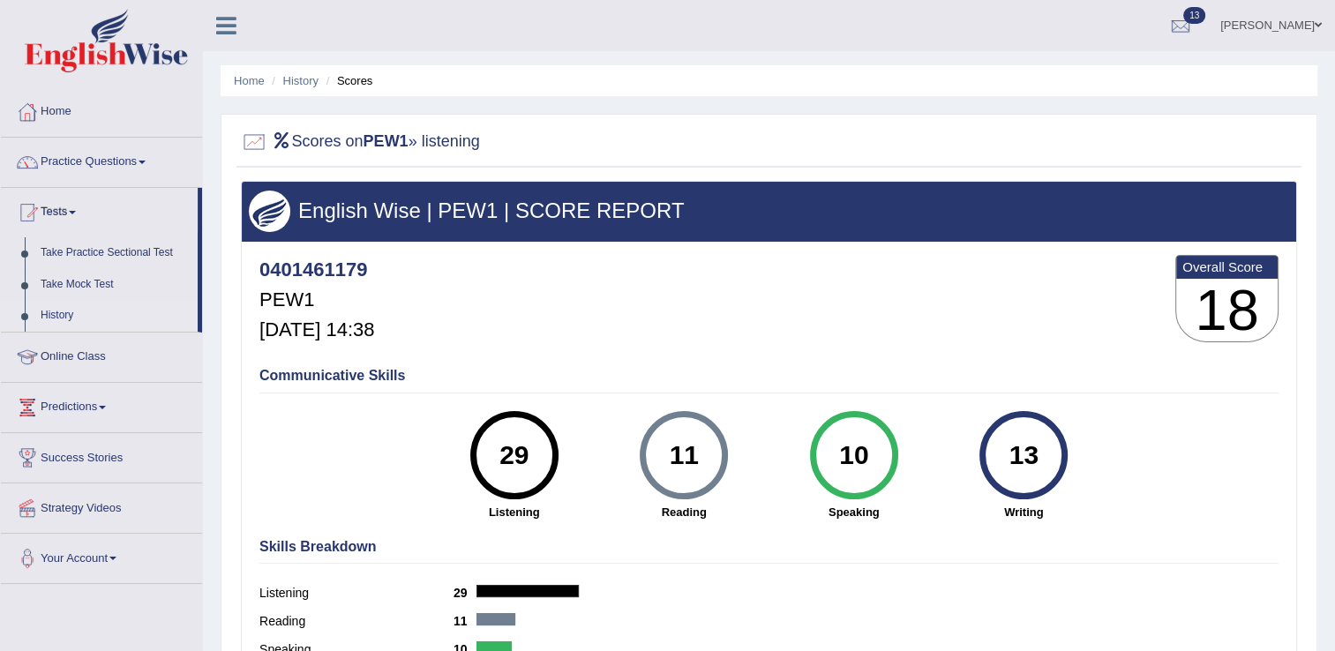
click at [66, 313] on link "History" at bounding box center [115, 316] width 165 height 32
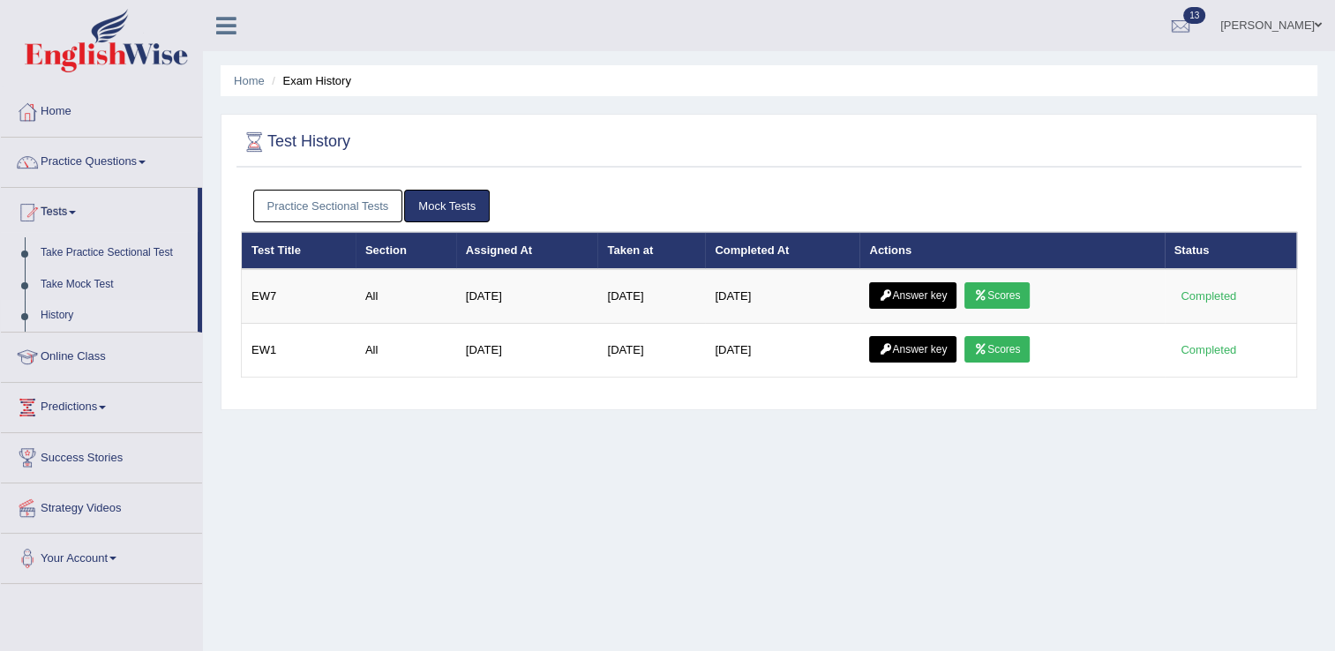
click at [297, 196] on link "Practice Sectional Tests" at bounding box center [328, 206] width 150 height 33
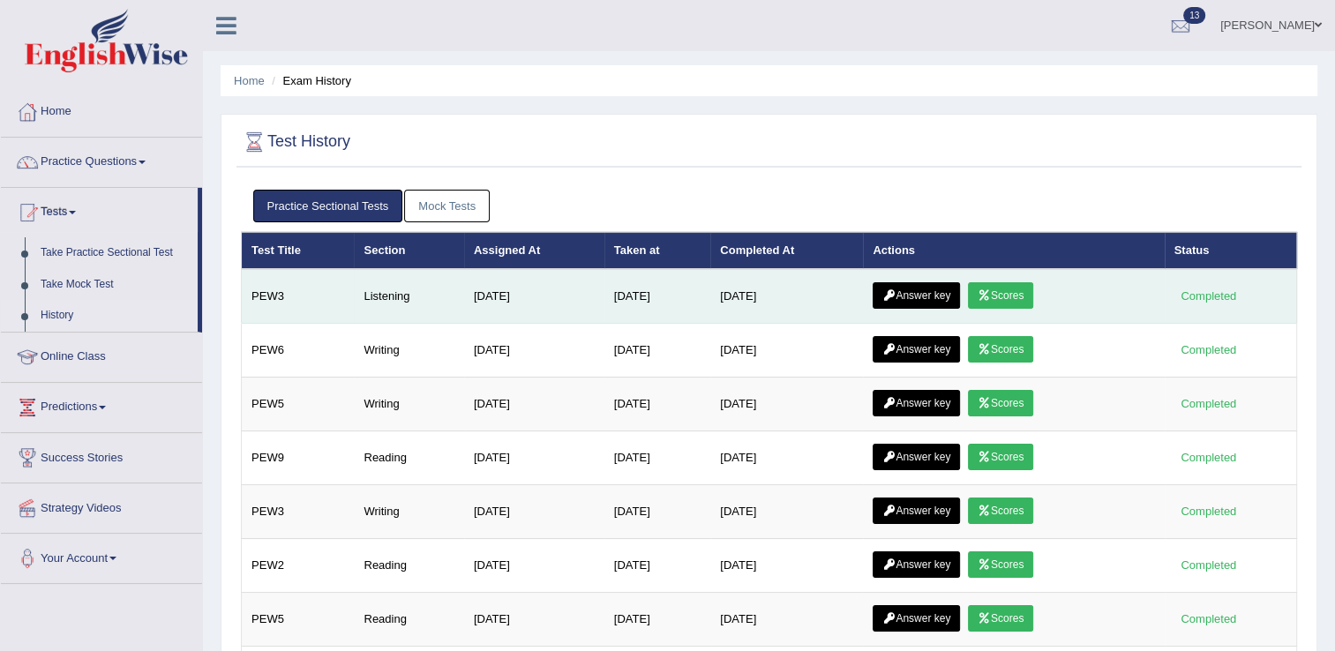
click at [1007, 301] on link "Scores" at bounding box center [1000, 295] width 65 height 26
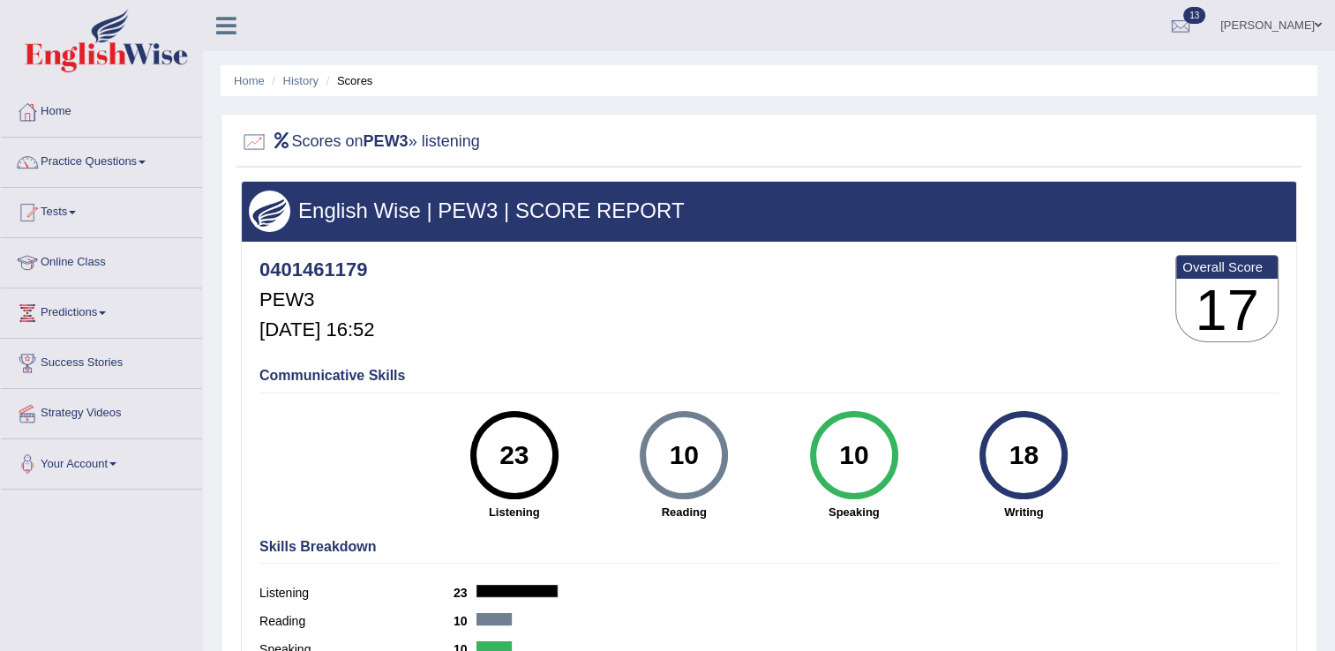
click at [73, 160] on link "Practice Questions" at bounding box center [101, 160] width 201 height 44
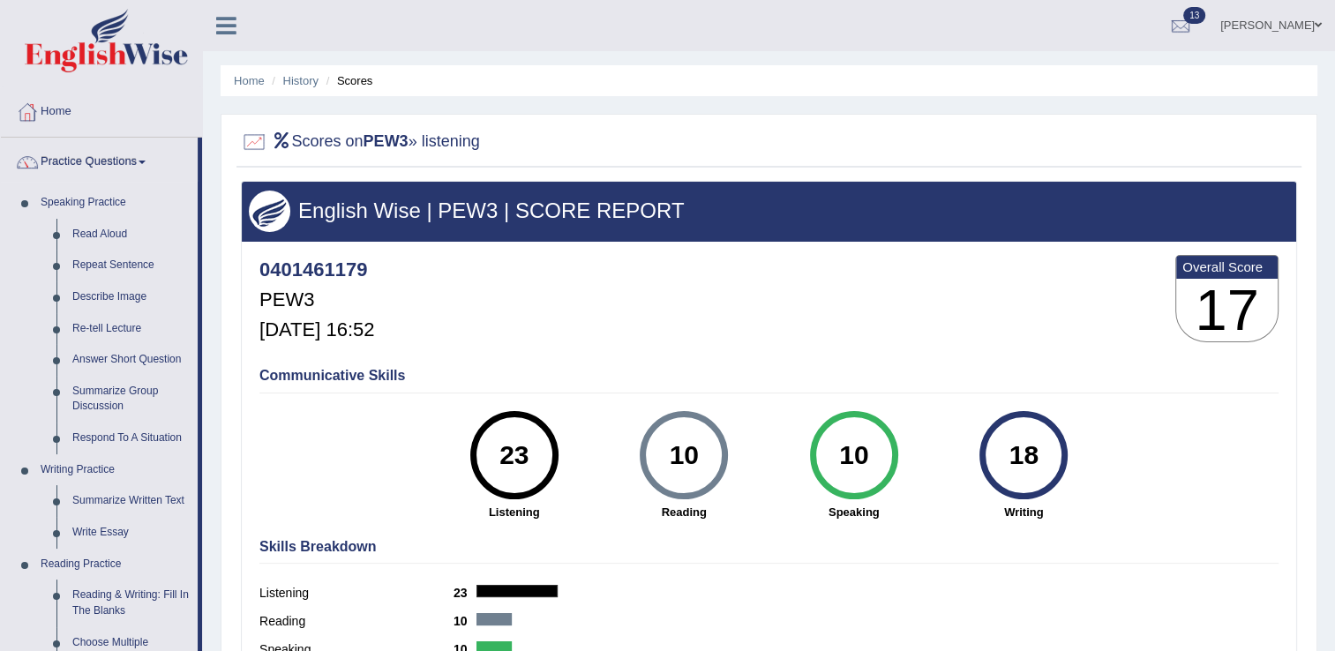
click at [73, 160] on link "Practice Questions" at bounding box center [99, 160] width 197 height 44
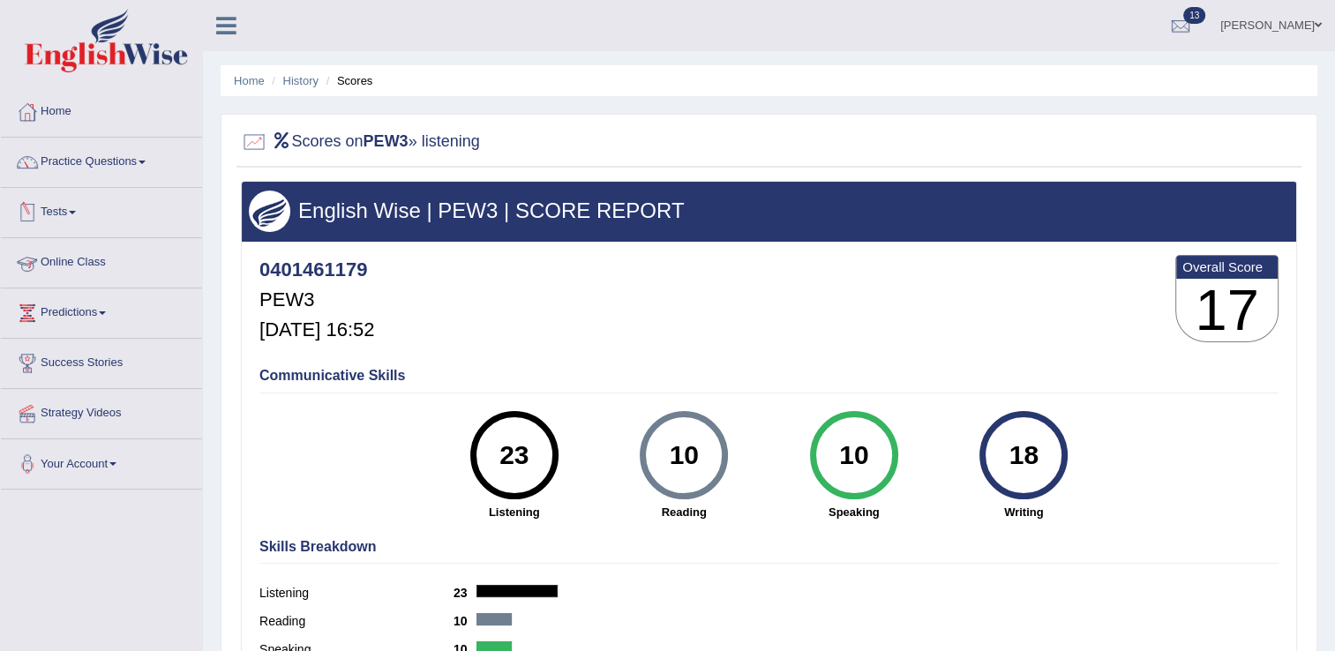
click at [75, 214] on link "Tests" at bounding box center [101, 210] width 201 height 44
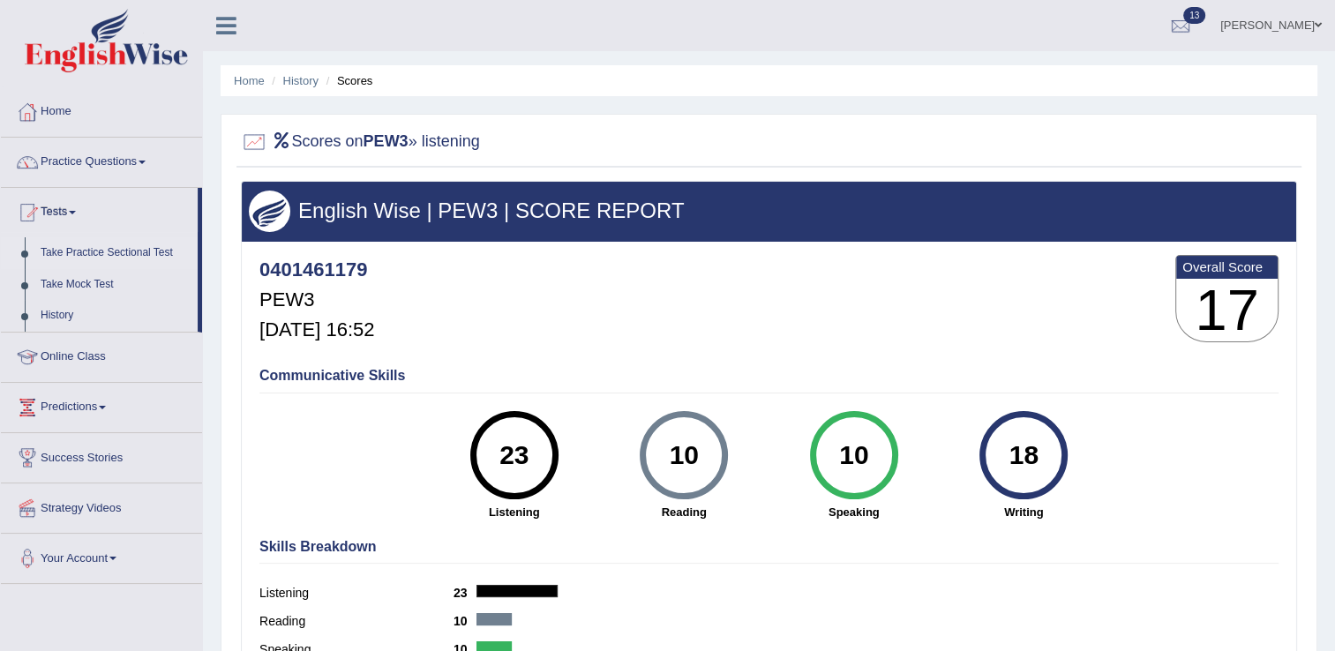
click at [71, 255] on link "Take Practice Sectional Test" at bounding box center [115, 253] width 165 height 32
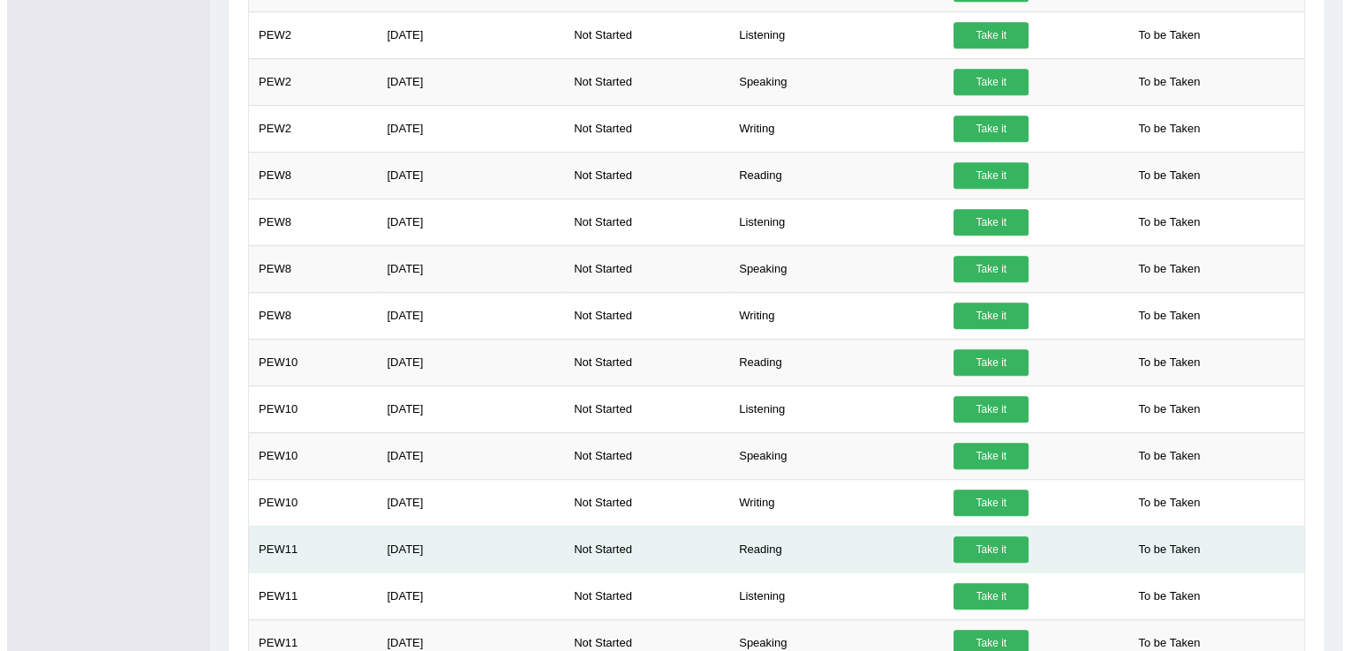
scroll to position [1147, 0]
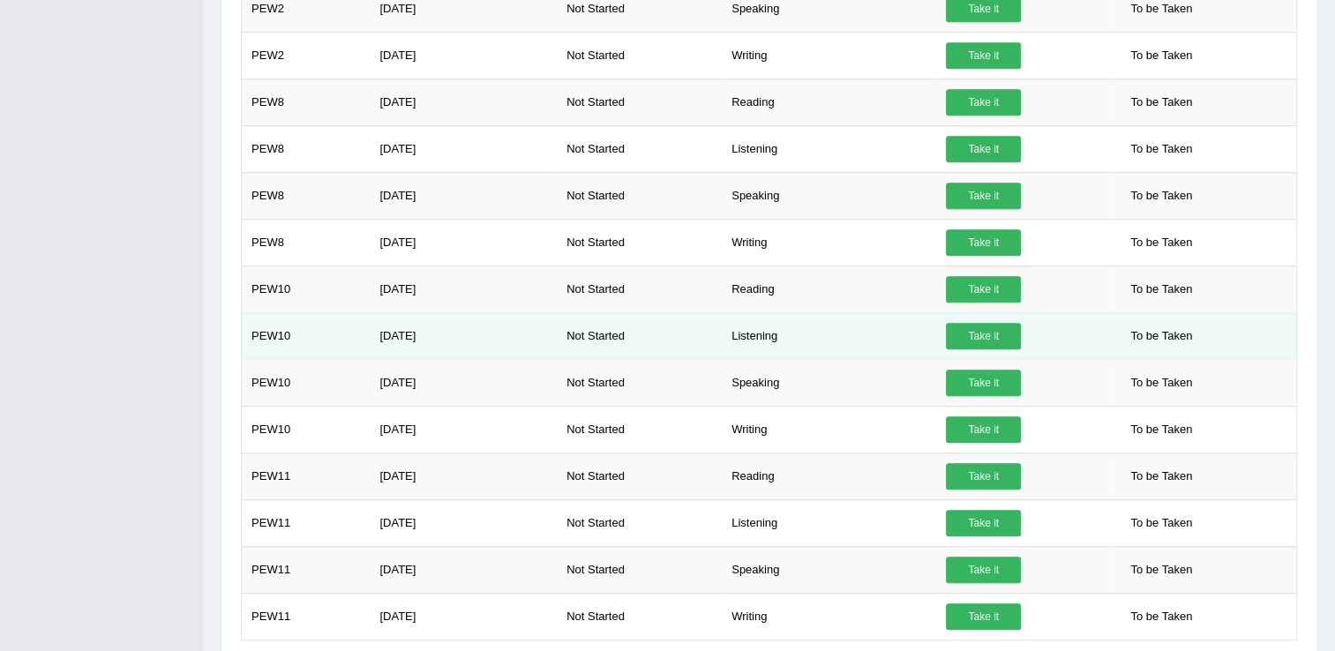
click at [953, 338] on link "Take it" at bounding box center [983, 336] width 75 height 26
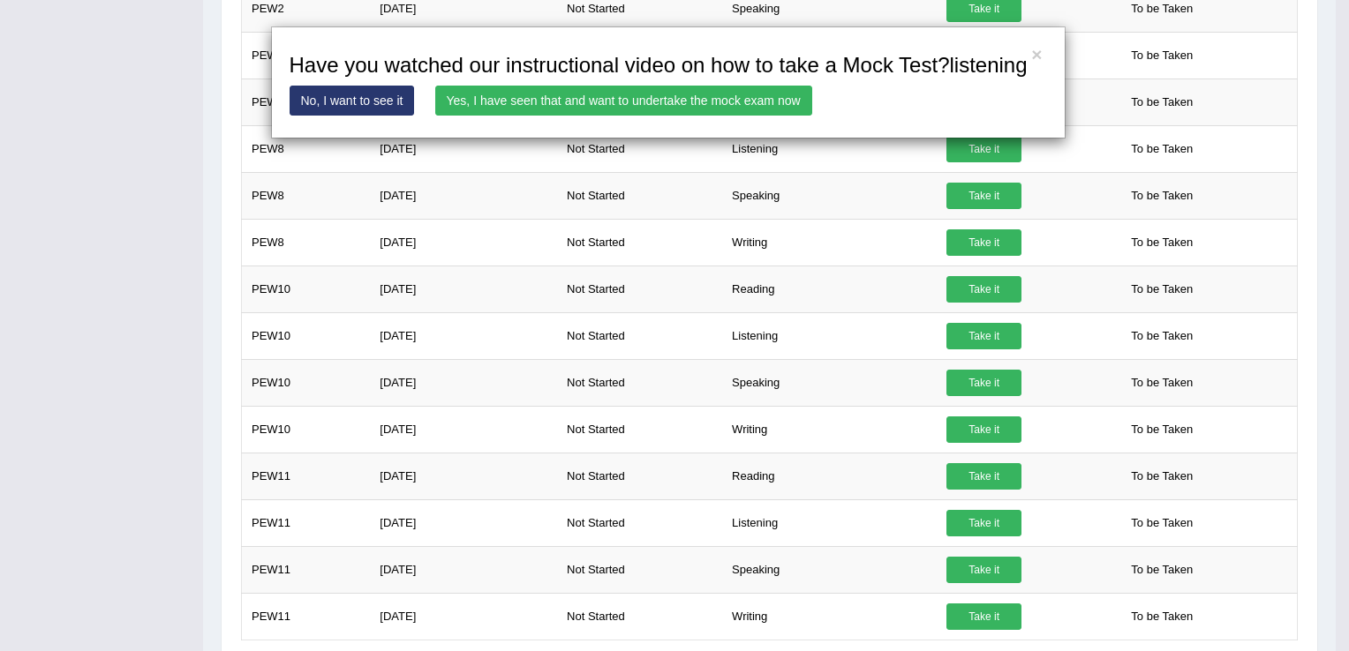
click at [561, 109] on link "Yes, I have seen that and want to undertake the mock exam now" at bounding box center [623, 101] width 377 height 30
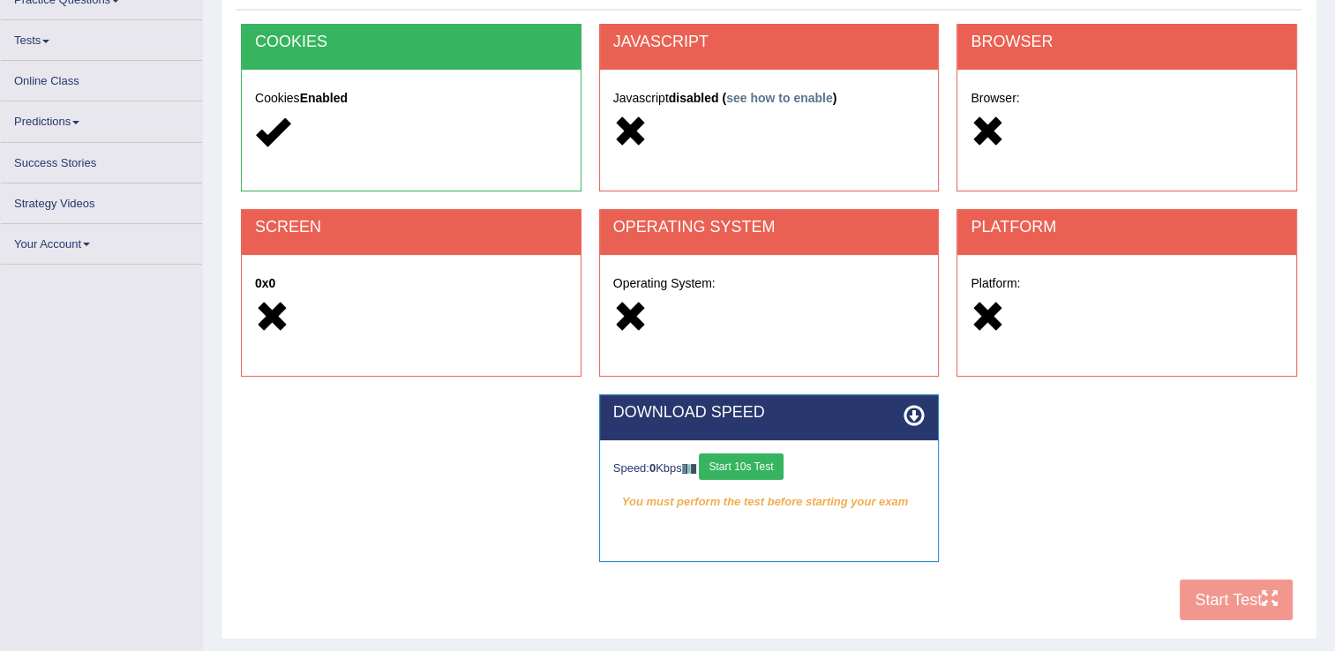
scroll to position [275, 0]
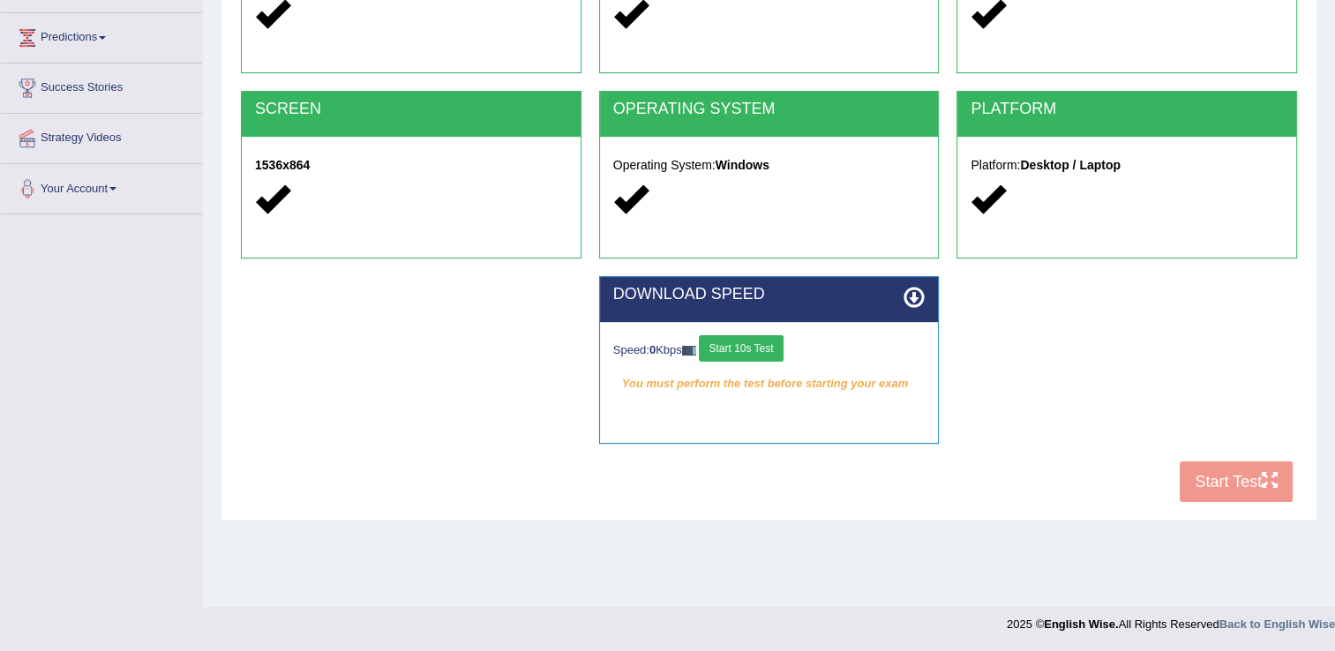
click at [771, 344] on button "Start 10s Test" at bounding box center [741, 348] width 84 height 26
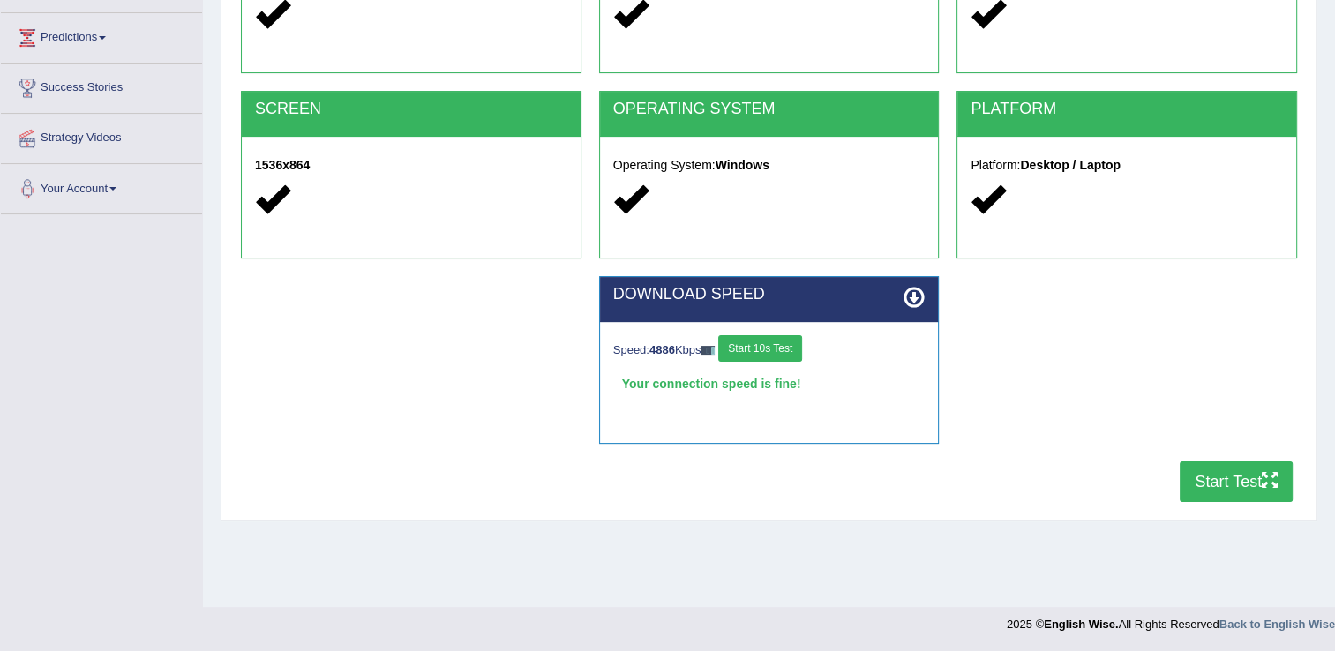
click at [1205, 471] on button "Start Test" at bounding box center [1236, 482] width 113 height 41
